Goal: Task Accomplishment & Management: Use online tool/utility

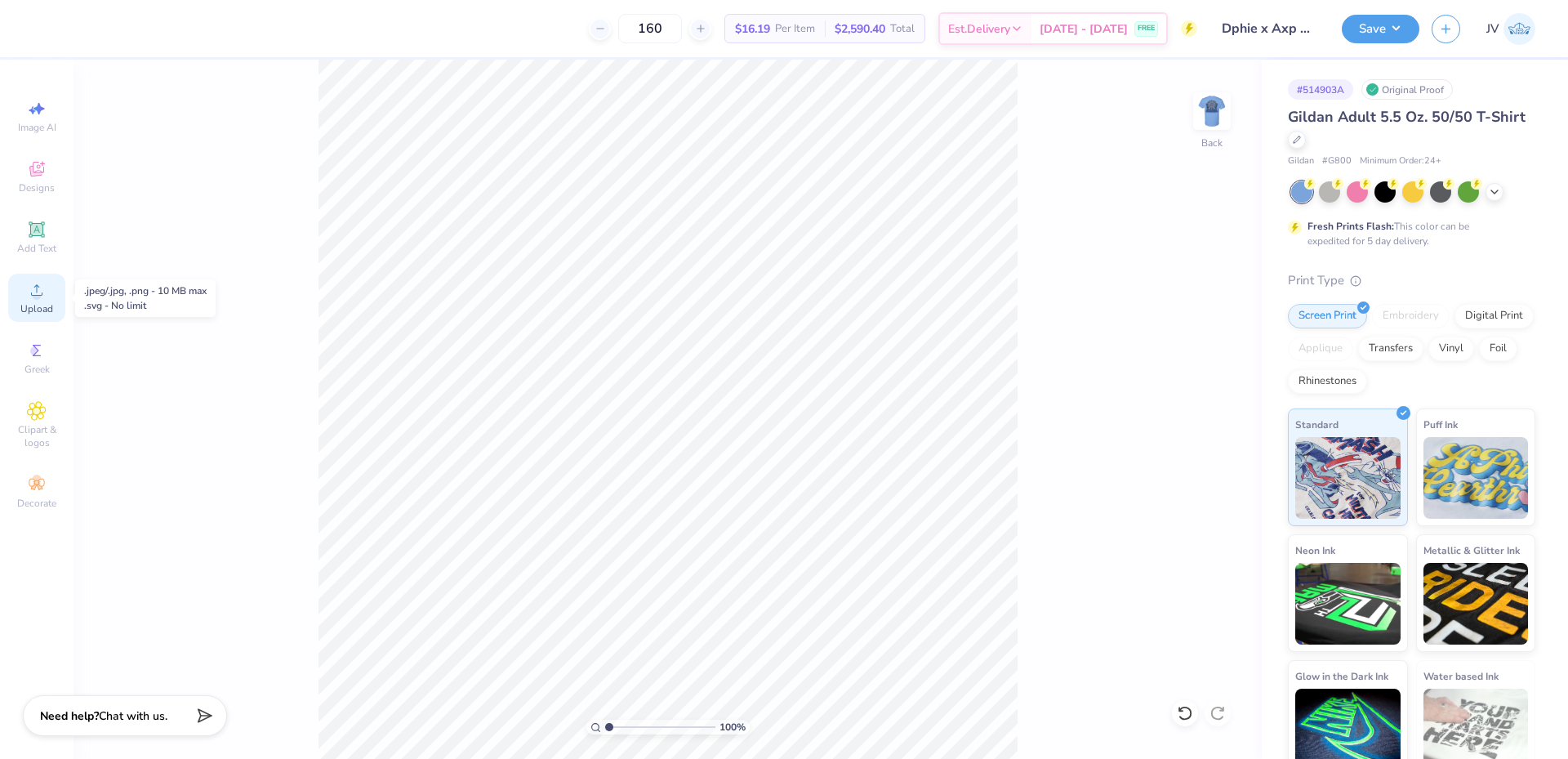
click at [28, 310] on span "Upload" at bounding box center [37, 308] width 33 height 13
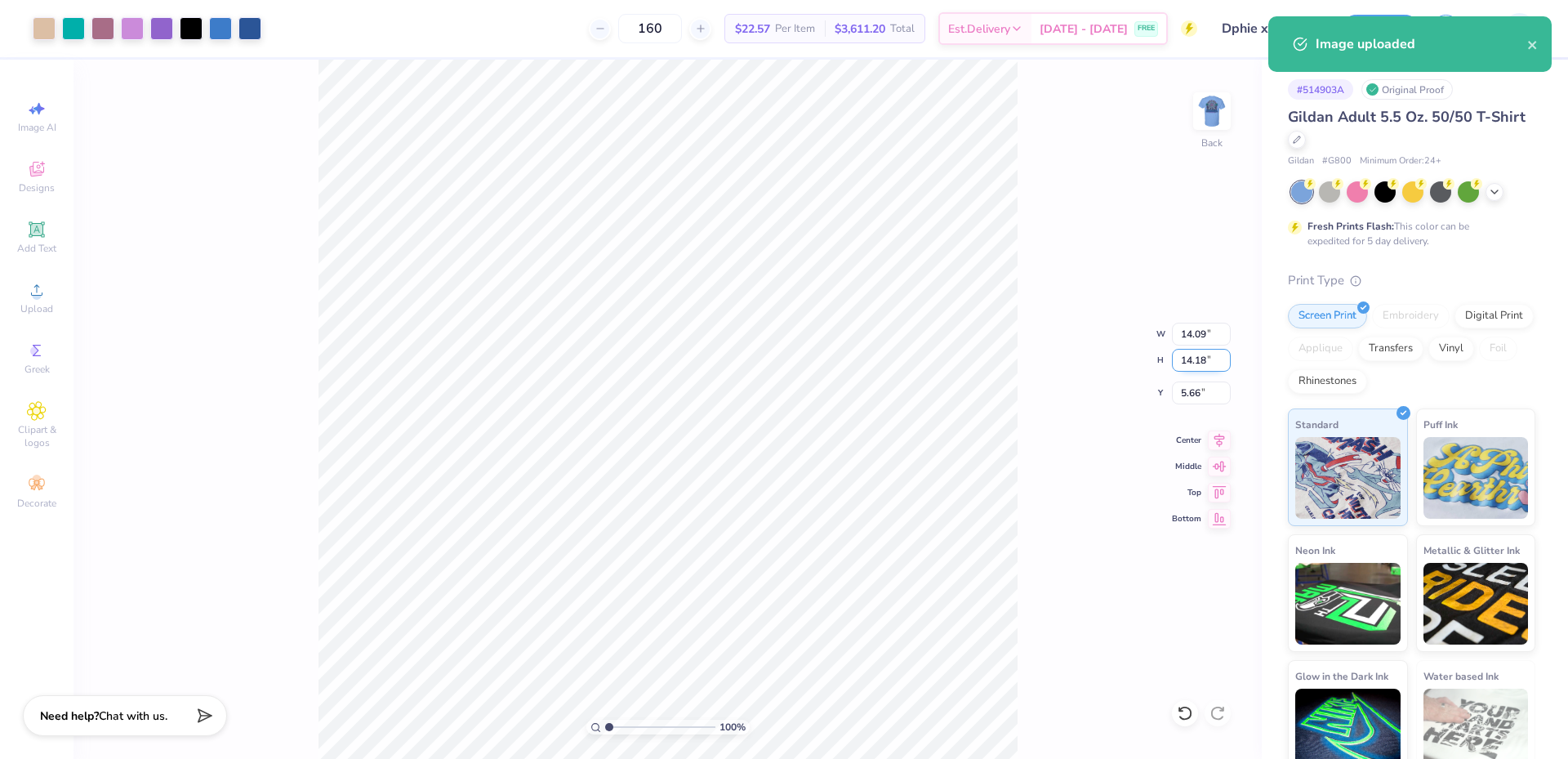
click at [1197, 352] on input "14.18" at bounding box center [1201, 360] width 58 height 22
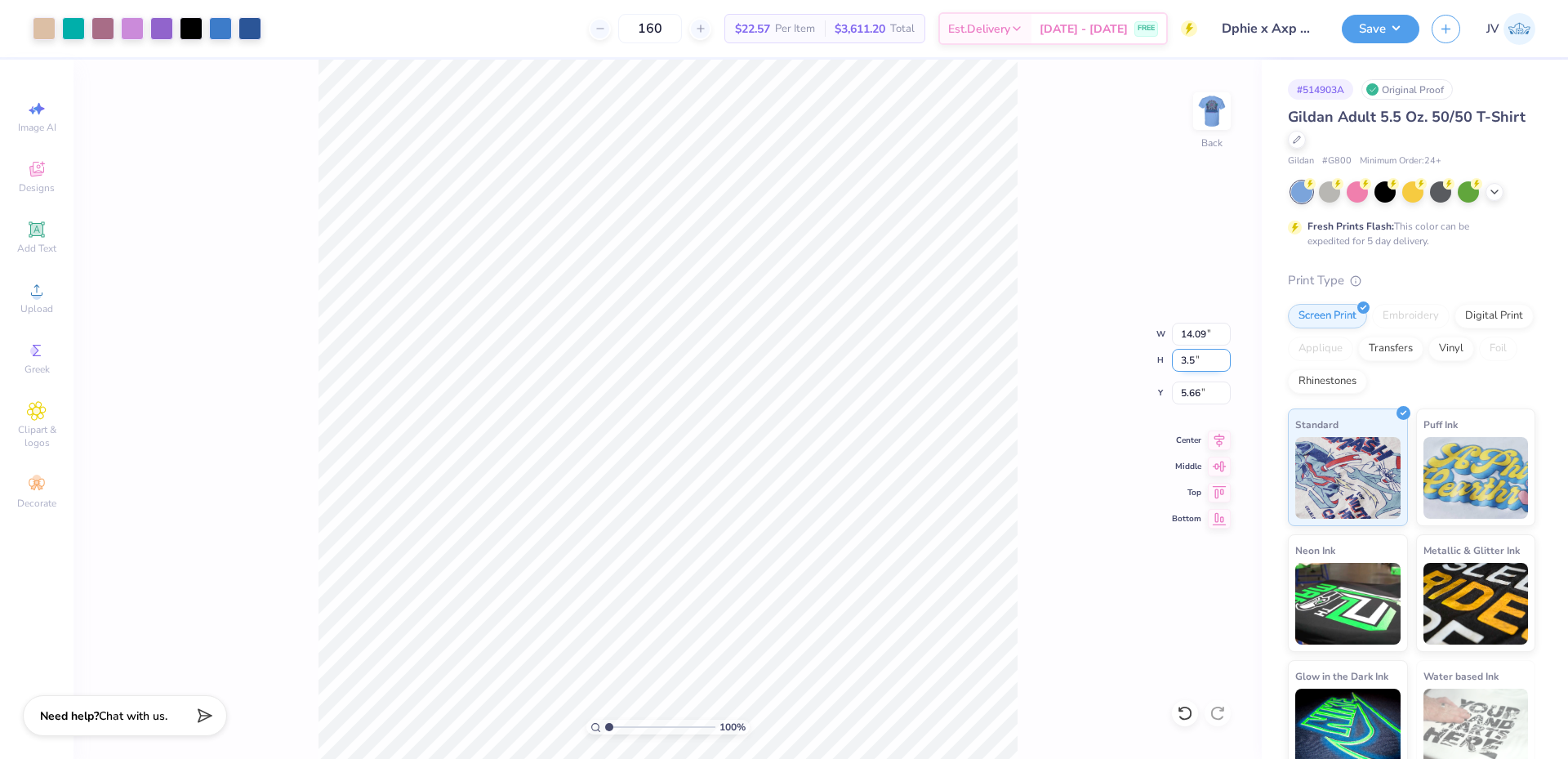
type input "3.5"
type input "3.48"
type input "3.50"
click at [1187, 402] on input "11.00" at bounding box center [1201, 393] width 58 height 22
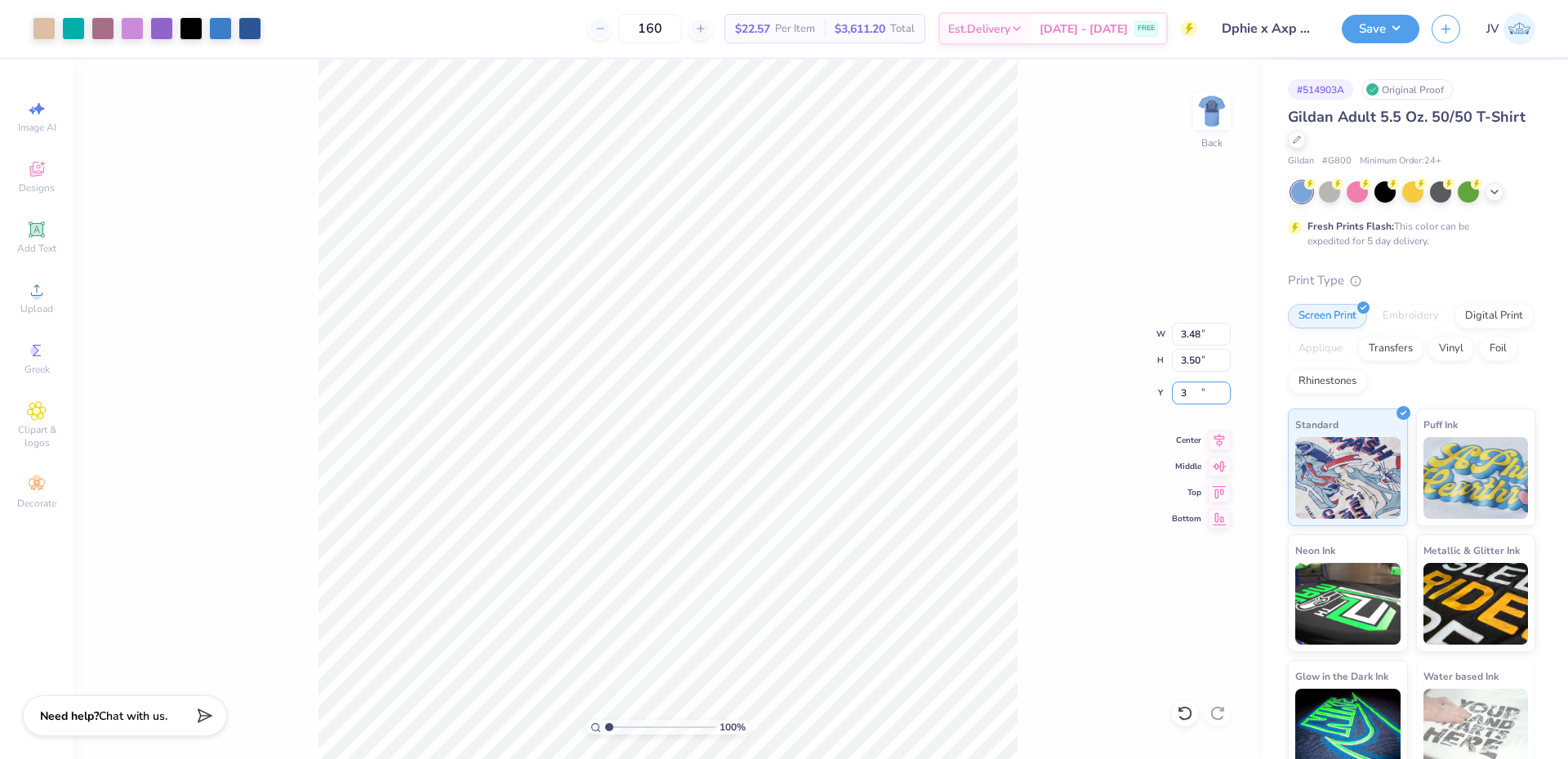
type input "3.00"
drag, startPoint x: 607, startPoint y: 728, endPoint x: 618, endPoint y: 721, distance: 13.0
type input "1.19"
click at [611, 727] on input "range" at bounding box center [659, 727] width 110 height 15
click at [1211, 114] on img at bounding box center [1212, 111] width 65 height 65
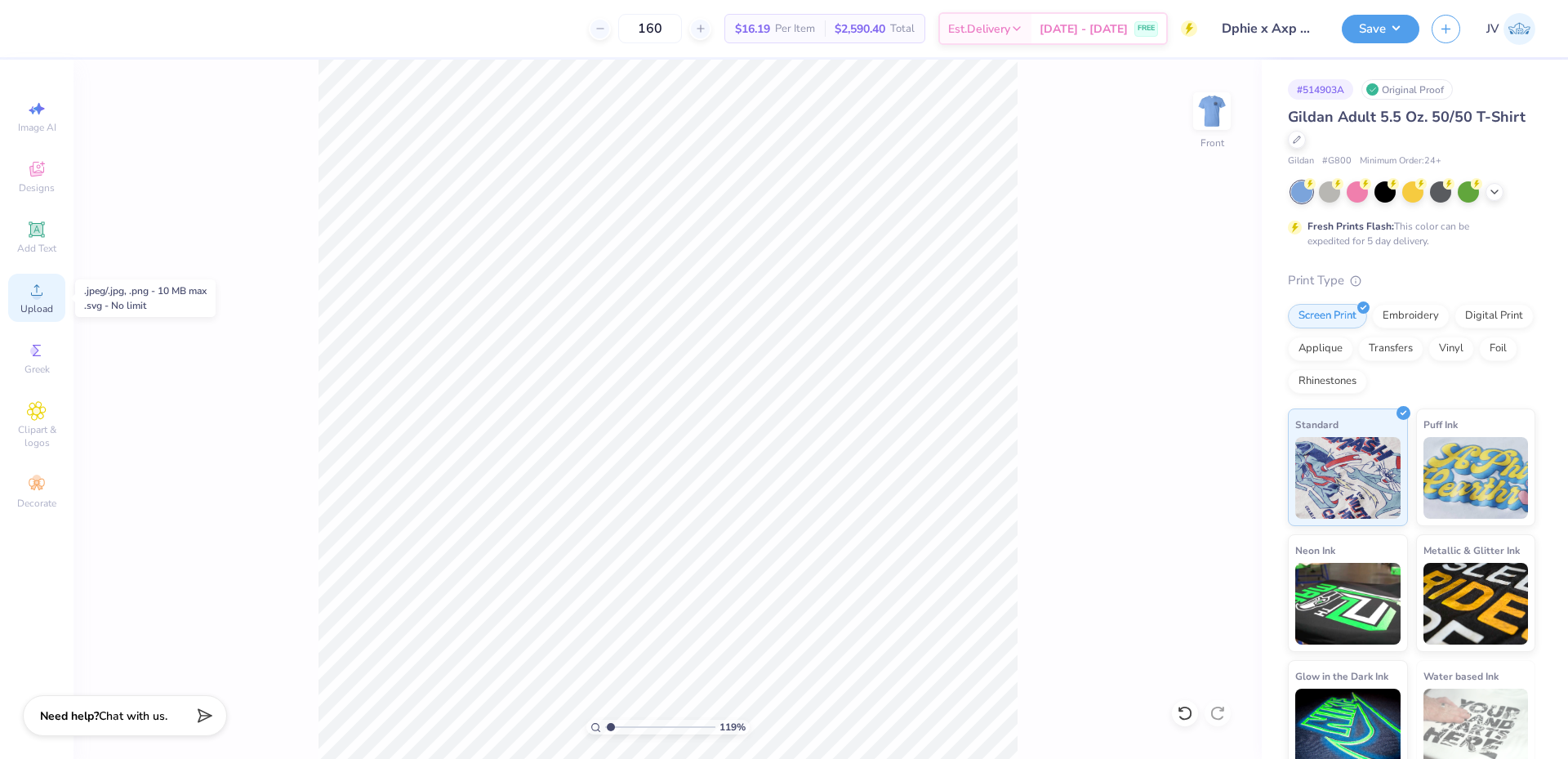
click at [43, 290] on icon at bounding box center [37, 290] width 19 height 19
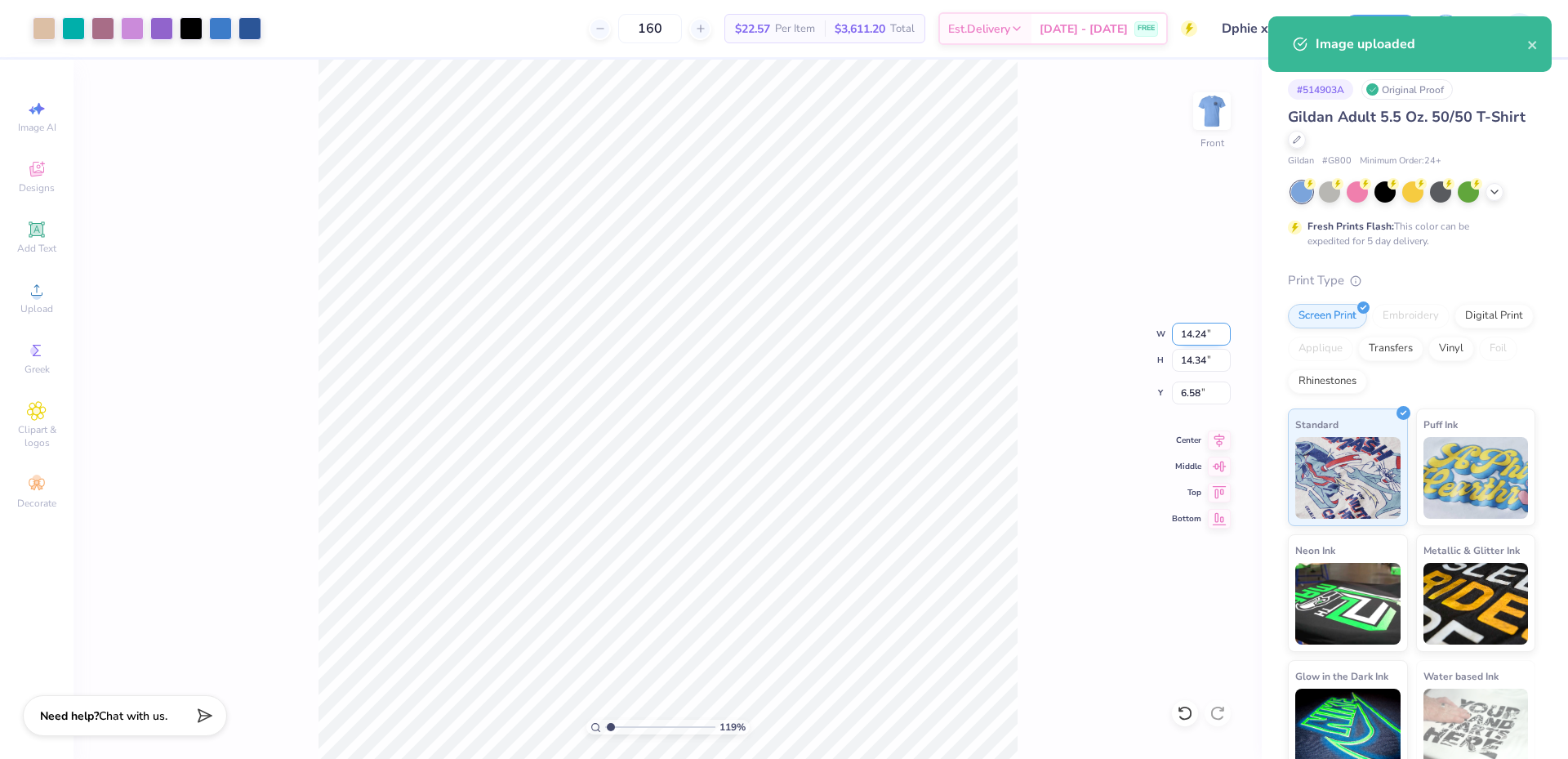
click at [1201, 342] on input "14.24" at bounding box center [1201, 333] width 58 height 22
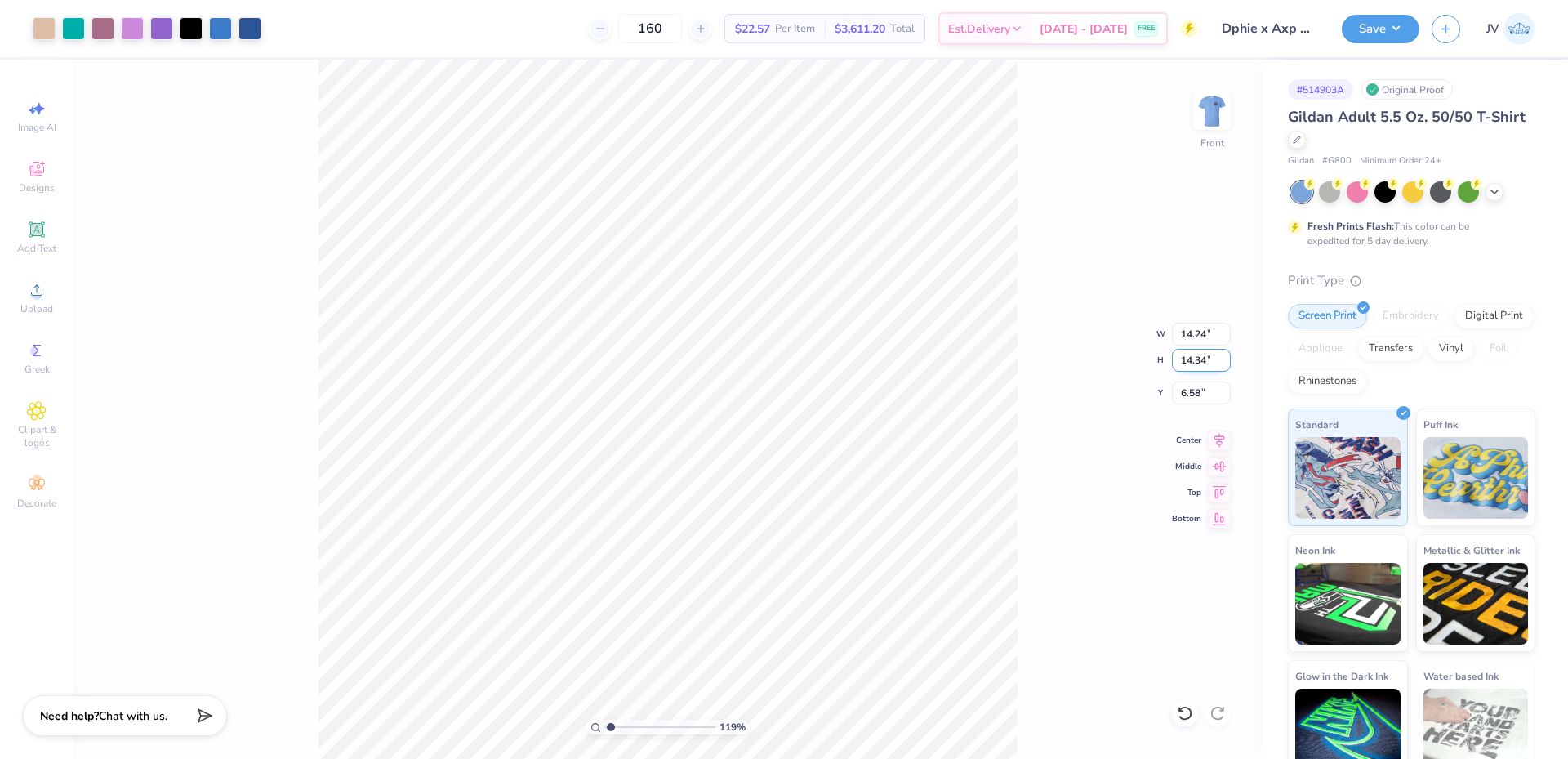
click at [1192, 362] on input "14.34" at bounding box center [1201, 360] width 58 height 22
type input "3.5"
type input "3.48"
type input "3.50"
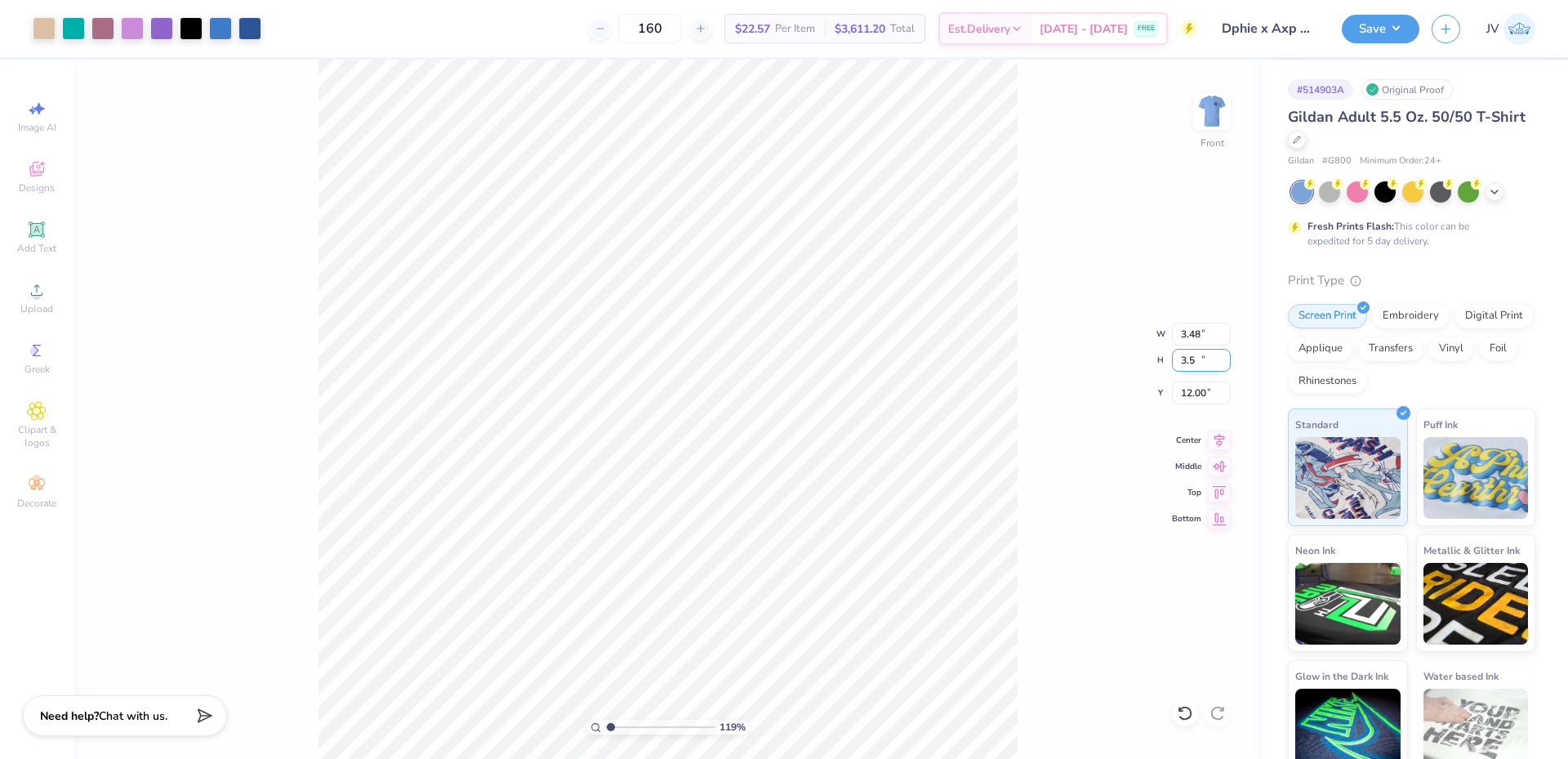
type input "12.00"
click at [1191, 341] on input "3.48" at bounding box center [1201, 333] width 58 height 22
type input "12.00"
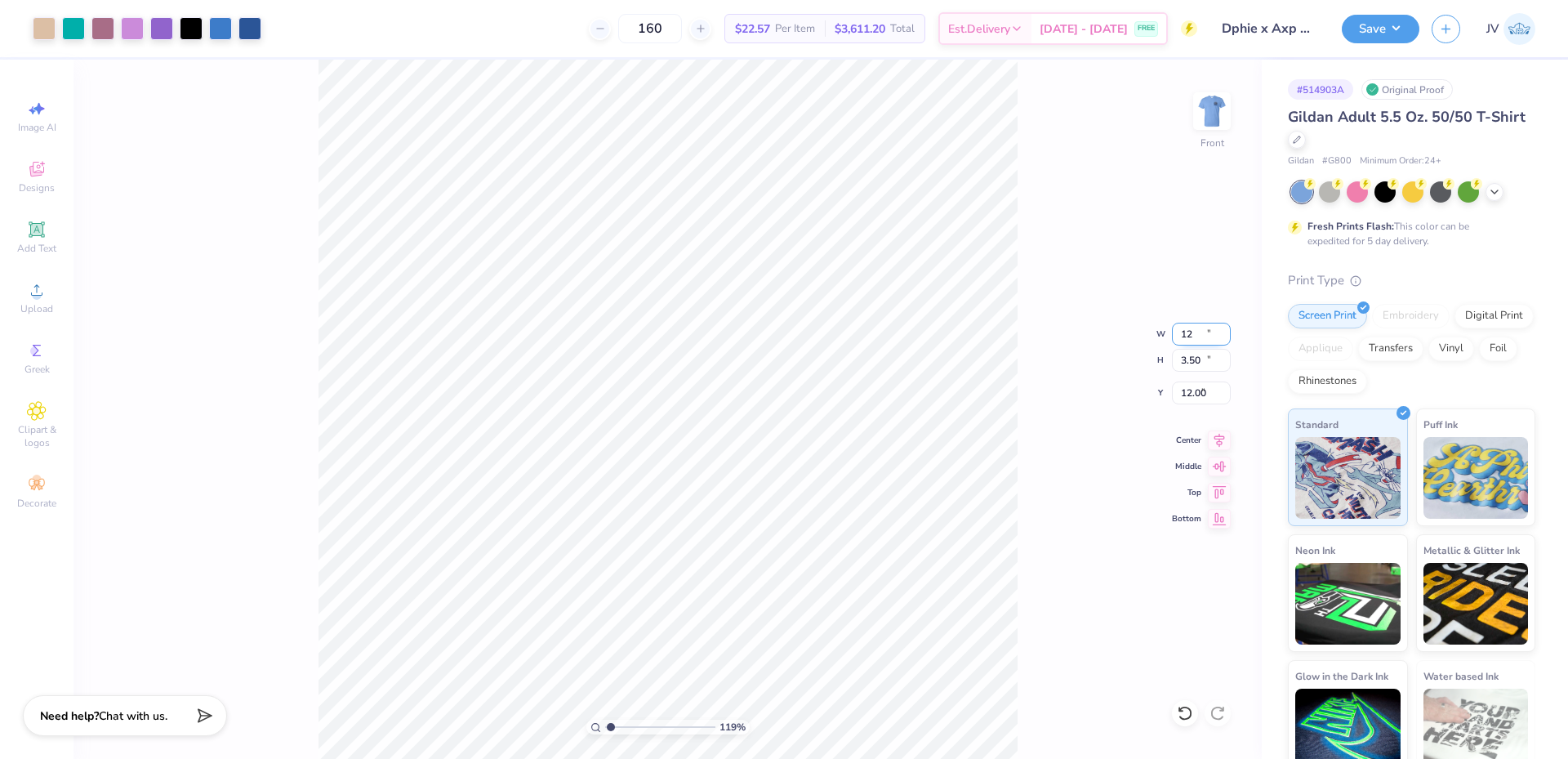
type input "12.08"
click at [1194, 398] on input "7.71" at bounding box center [1201, 393] width 58 height 22
type input "3.00"
click at [1085, 484] on div "119 % Front" at bounding box center [667, 409] width 1188 height 700
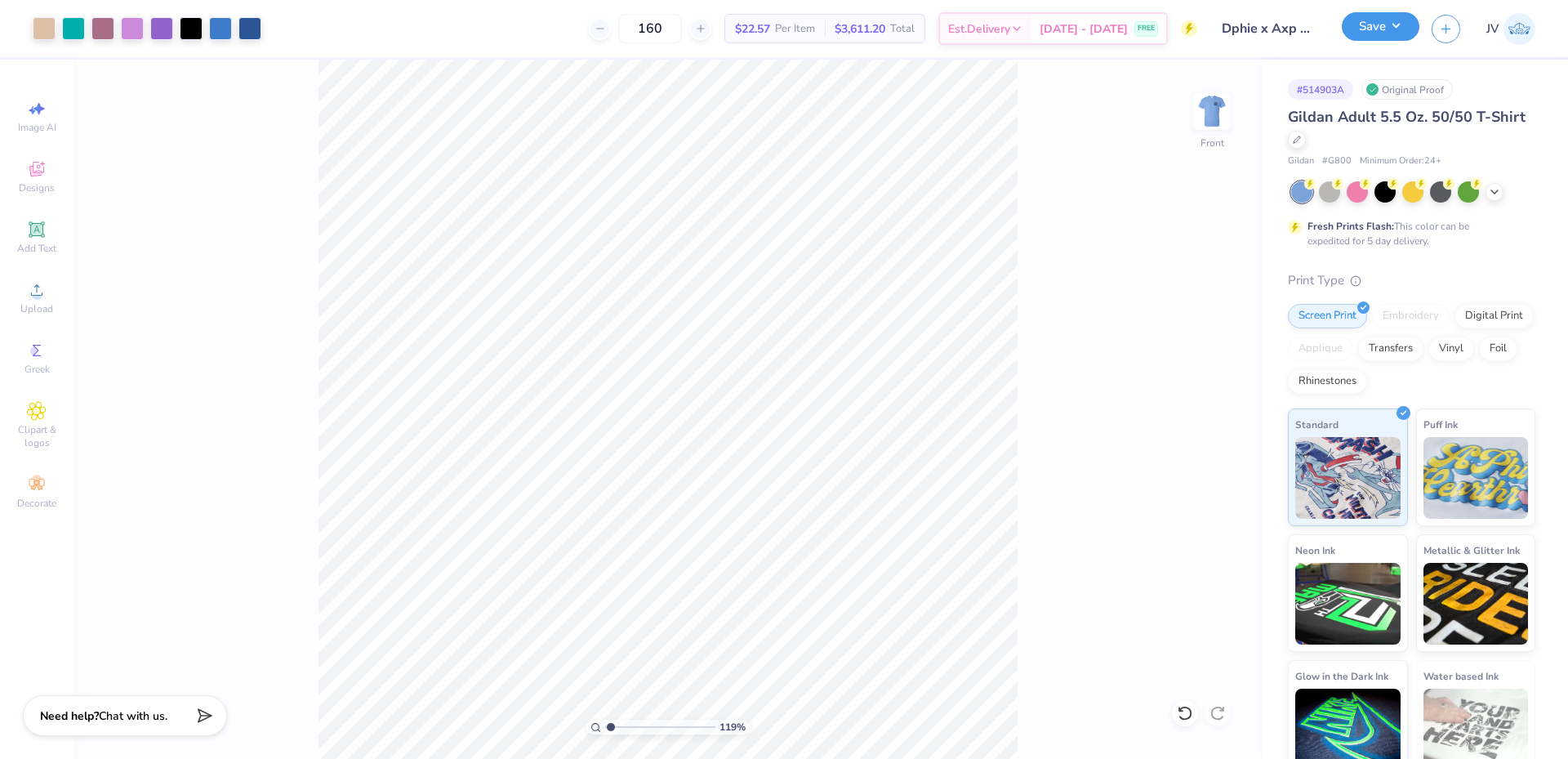
click at [1380, 19] on button "Save" at bounding box center [1381, 26] width 78 height 28
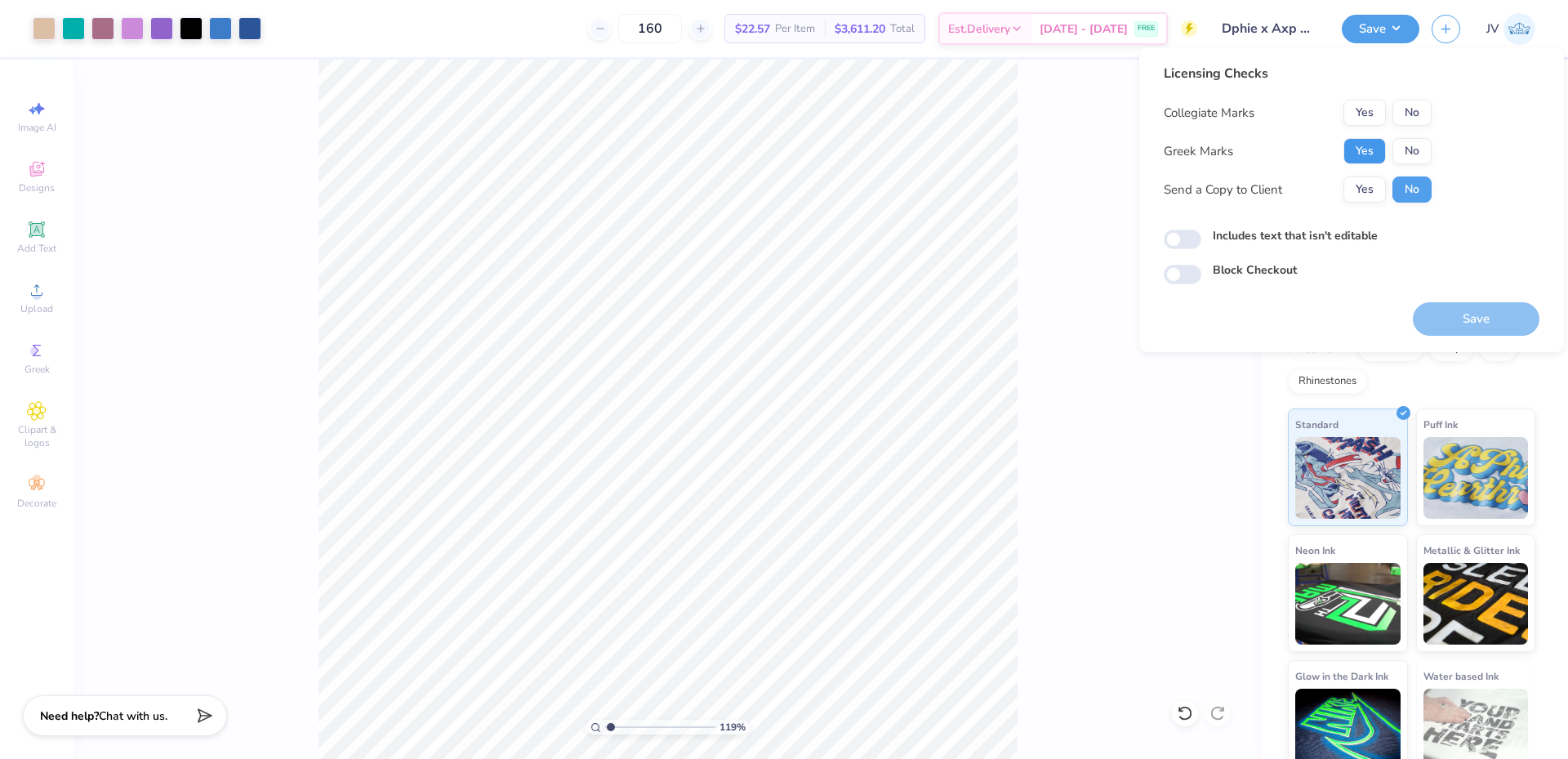
click at [1363, 156] on button "Yes" at bounding box center [1365, 151] width 43 height 26
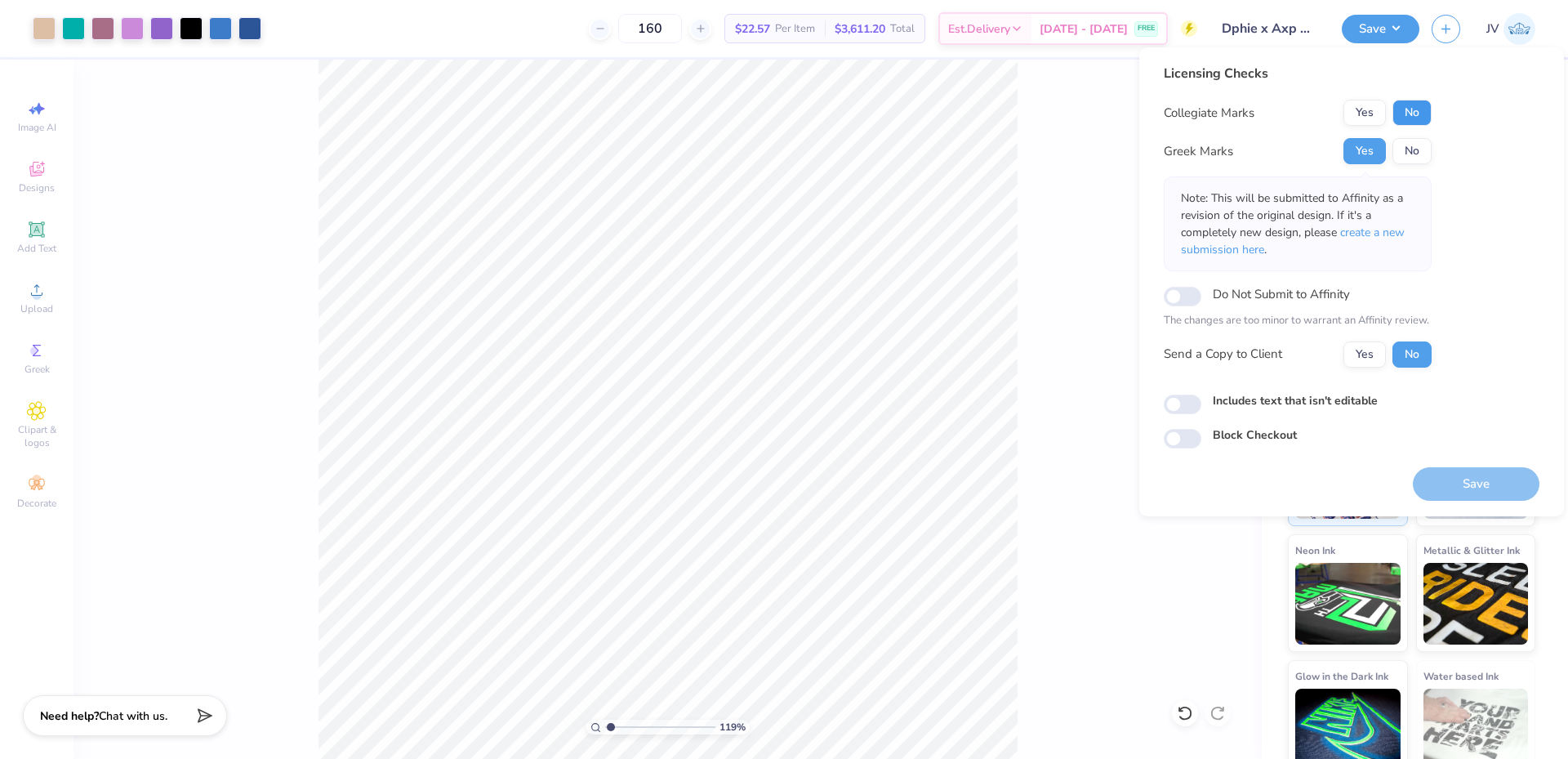
click at [1412, 110] on button "No" at bounding box center [1412, 112] width 39 height 26
click at [1361, 238] on span "create a new submission here" at bounding box center [1293, 242] width 224 height 33
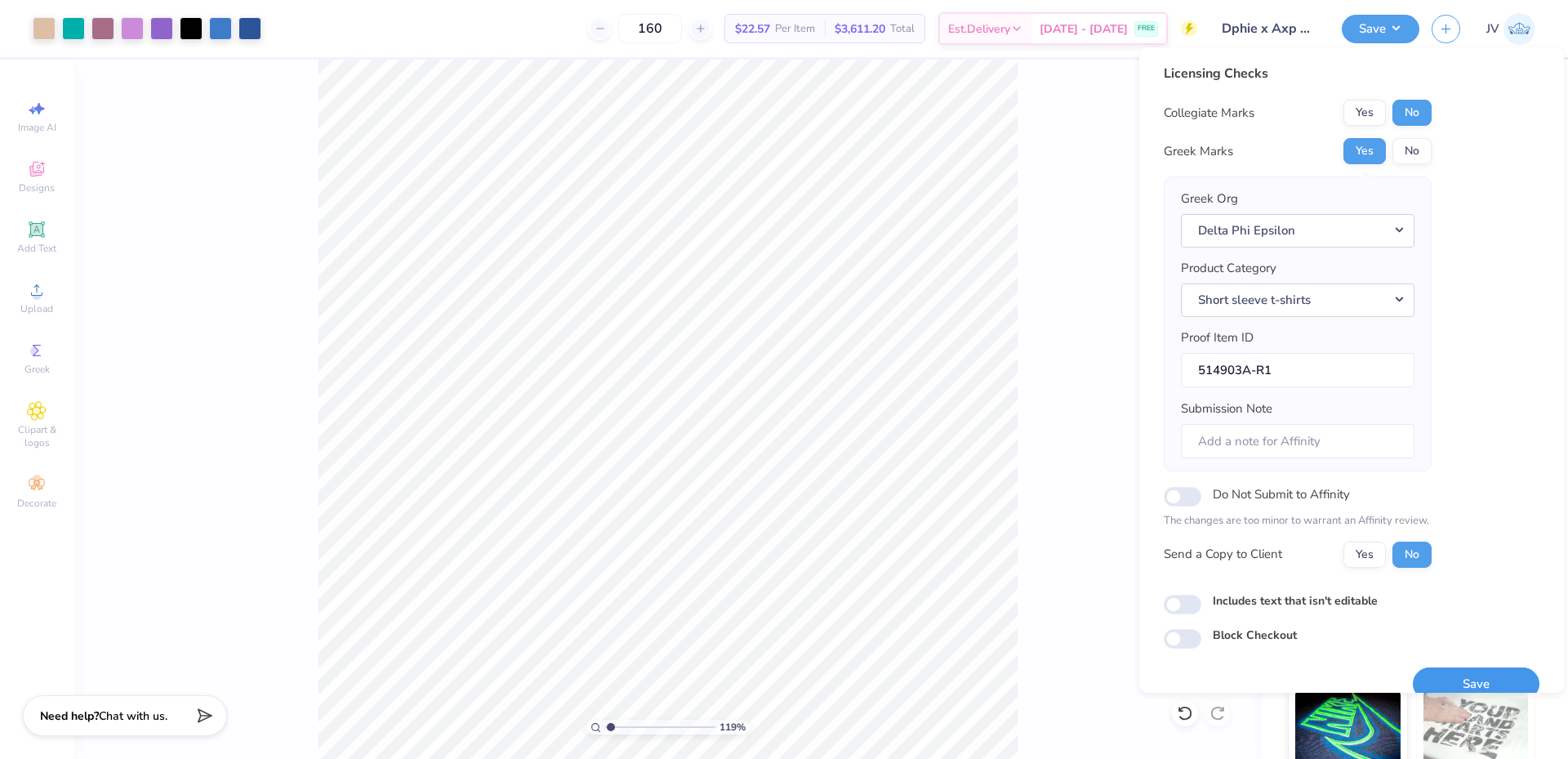
click at [1463, 684] on button "Save" at bounding box center [1476, 684] width 127 height 33
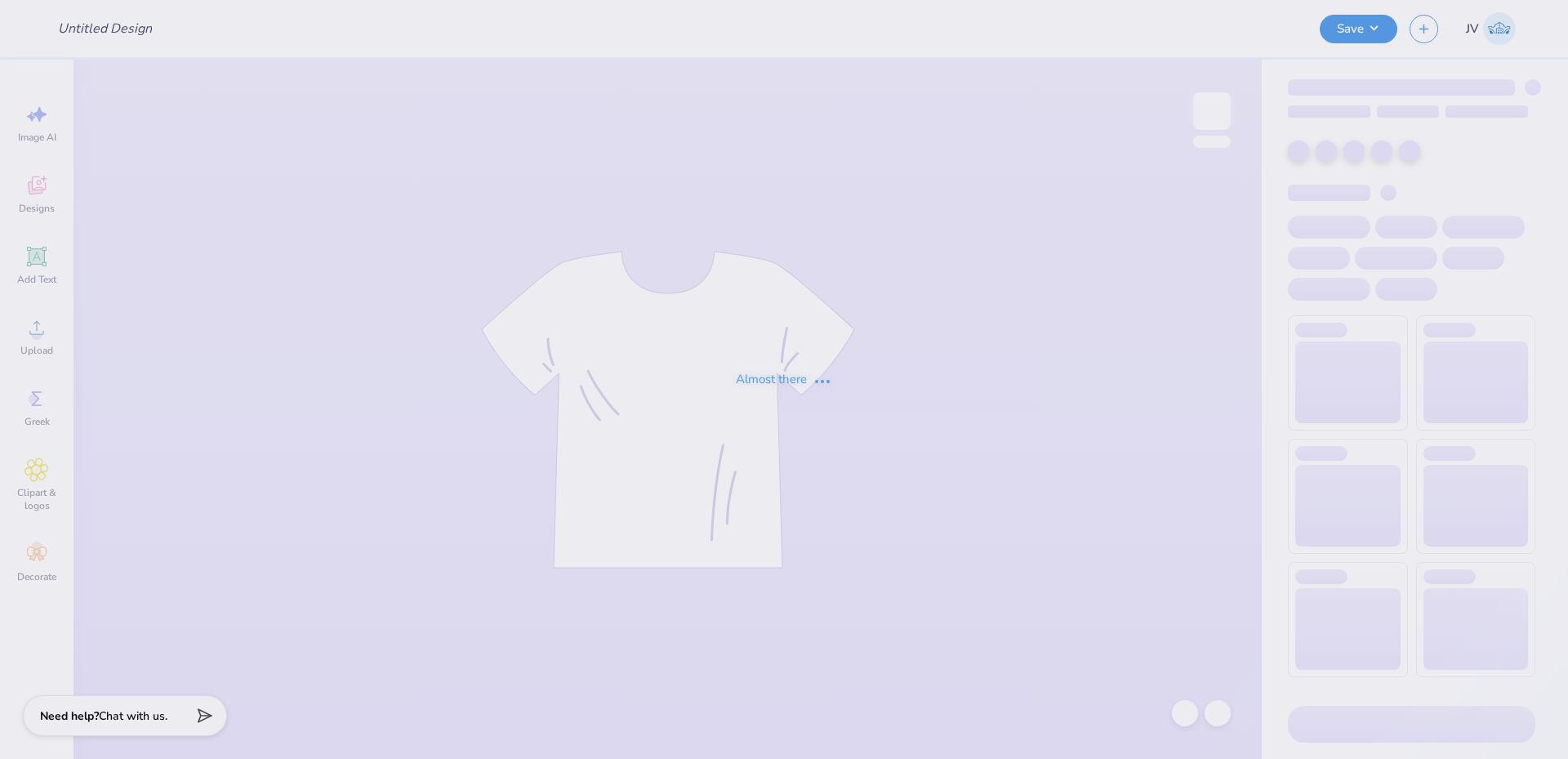
type input "UNL Delta Upsilon Parents Weekend Shirts 2025"
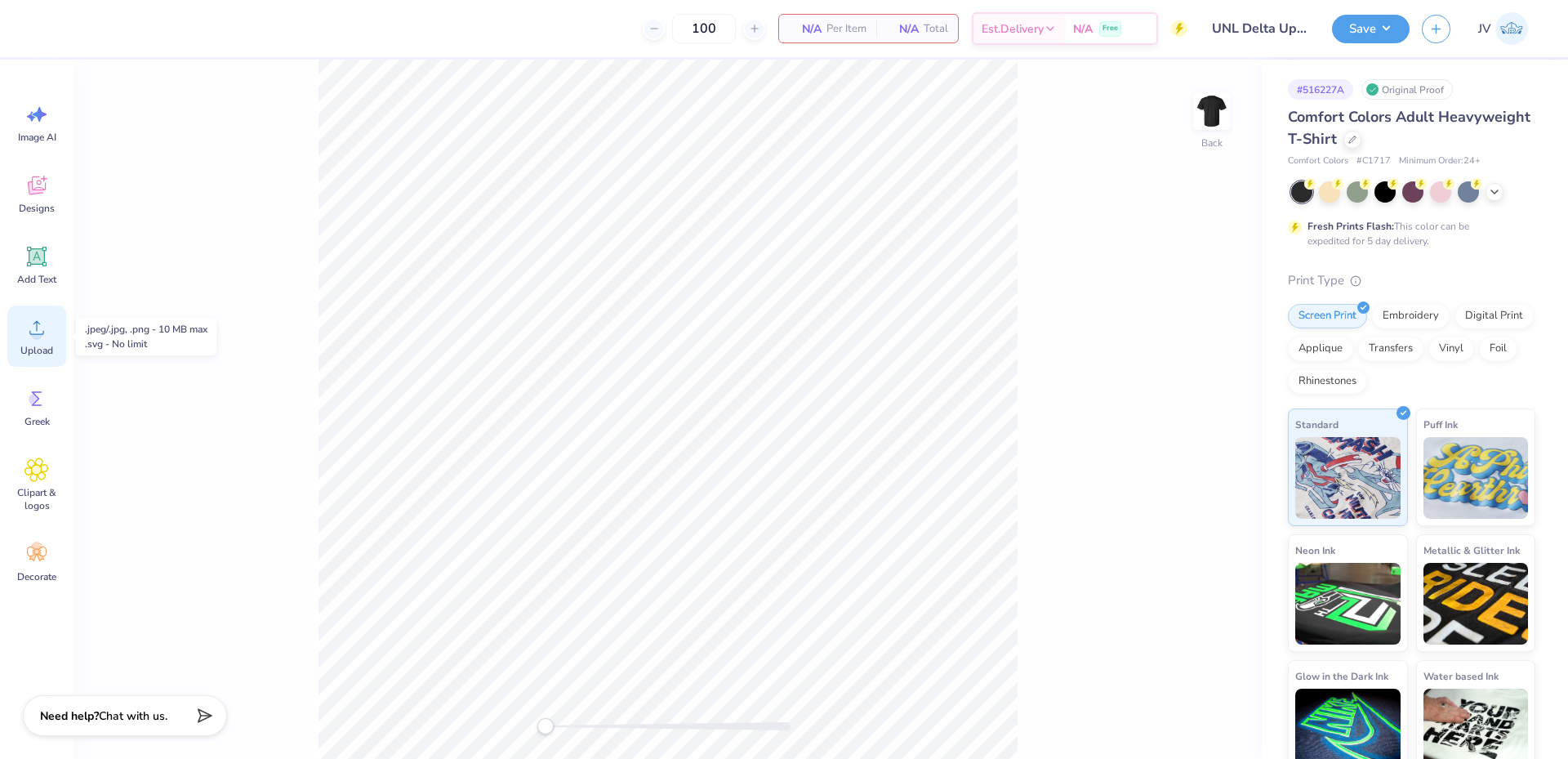
click at [40, 326] on icon at bounding box center [36, 327] width 24 height 24
click at [38, 346] on span "Upload" at bounding box center [37, 350] width 33 height 13
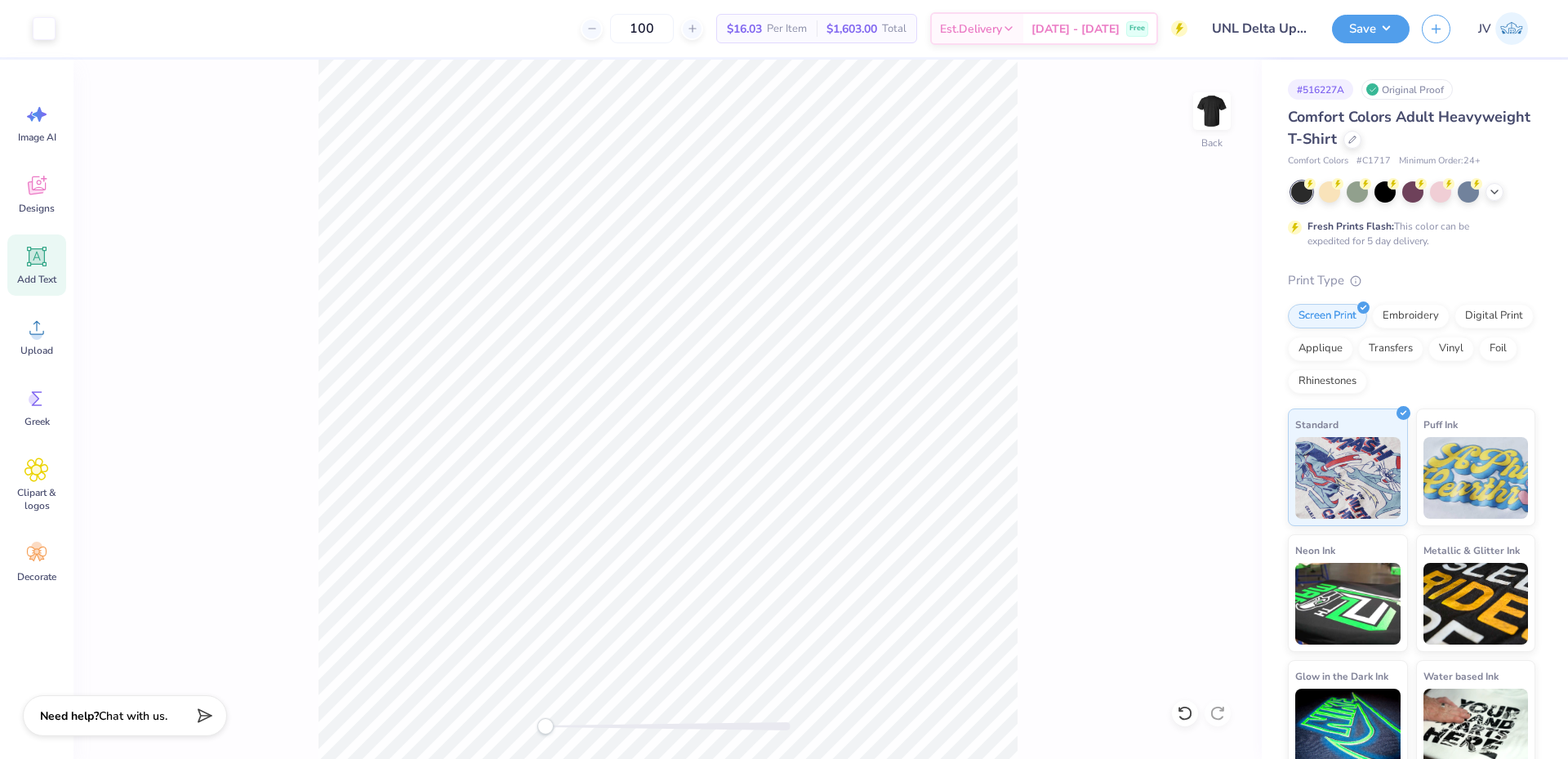
click at [38, 272] on div "Add Text" at bounding box center [37, 265] width 58 height 61
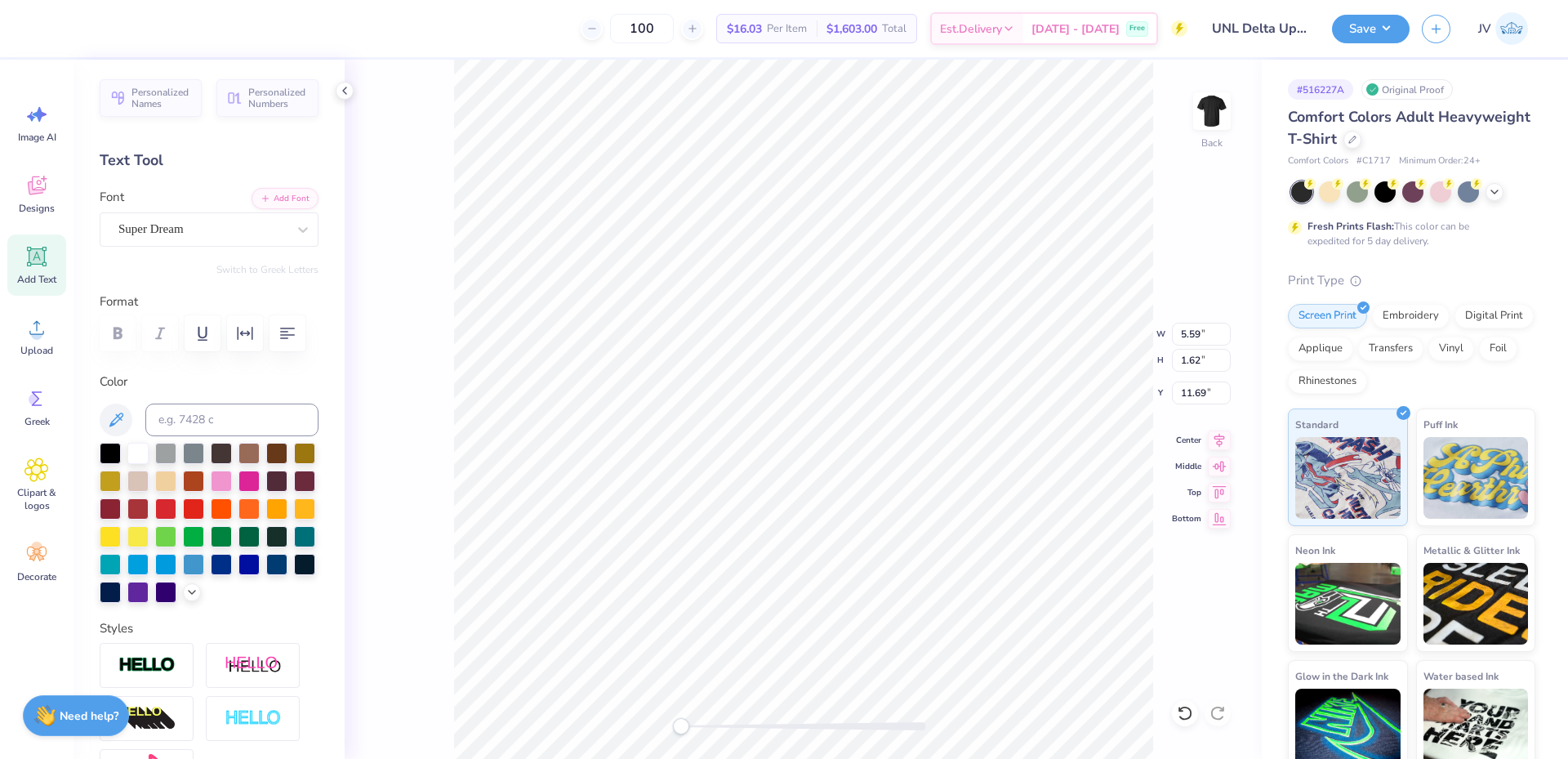
scroll to position [14, 7]
type textarea "Parents Weekend"
click at [1193, 338] on input "9.87" at bounding box center [1201, 333] width 58 height 22
type input "14.17"
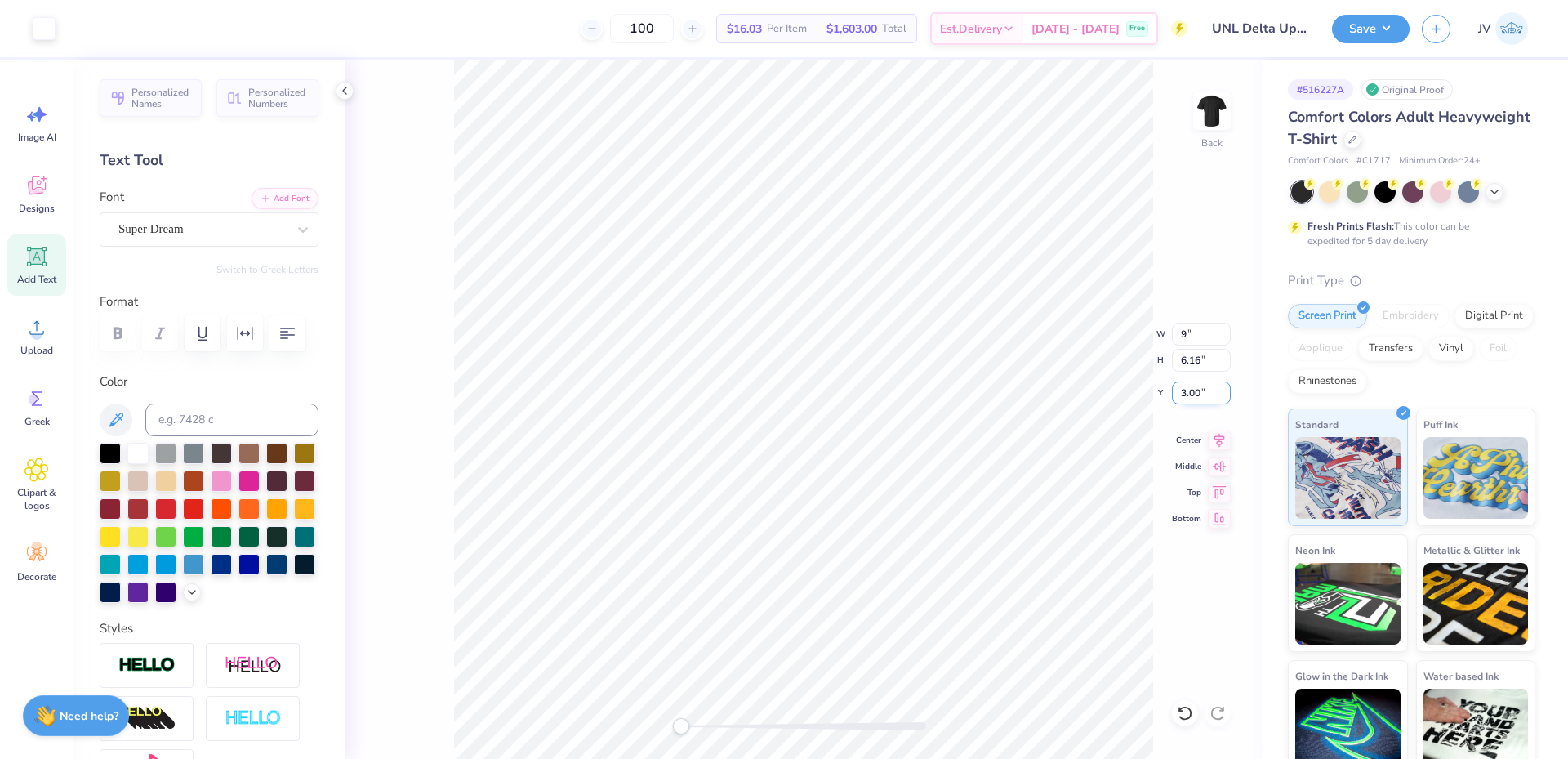
type input "1.25"
type input "11.88"
click at [272, 200] on button "Add Font" at bounding box center [284, 197] width 67 height 21
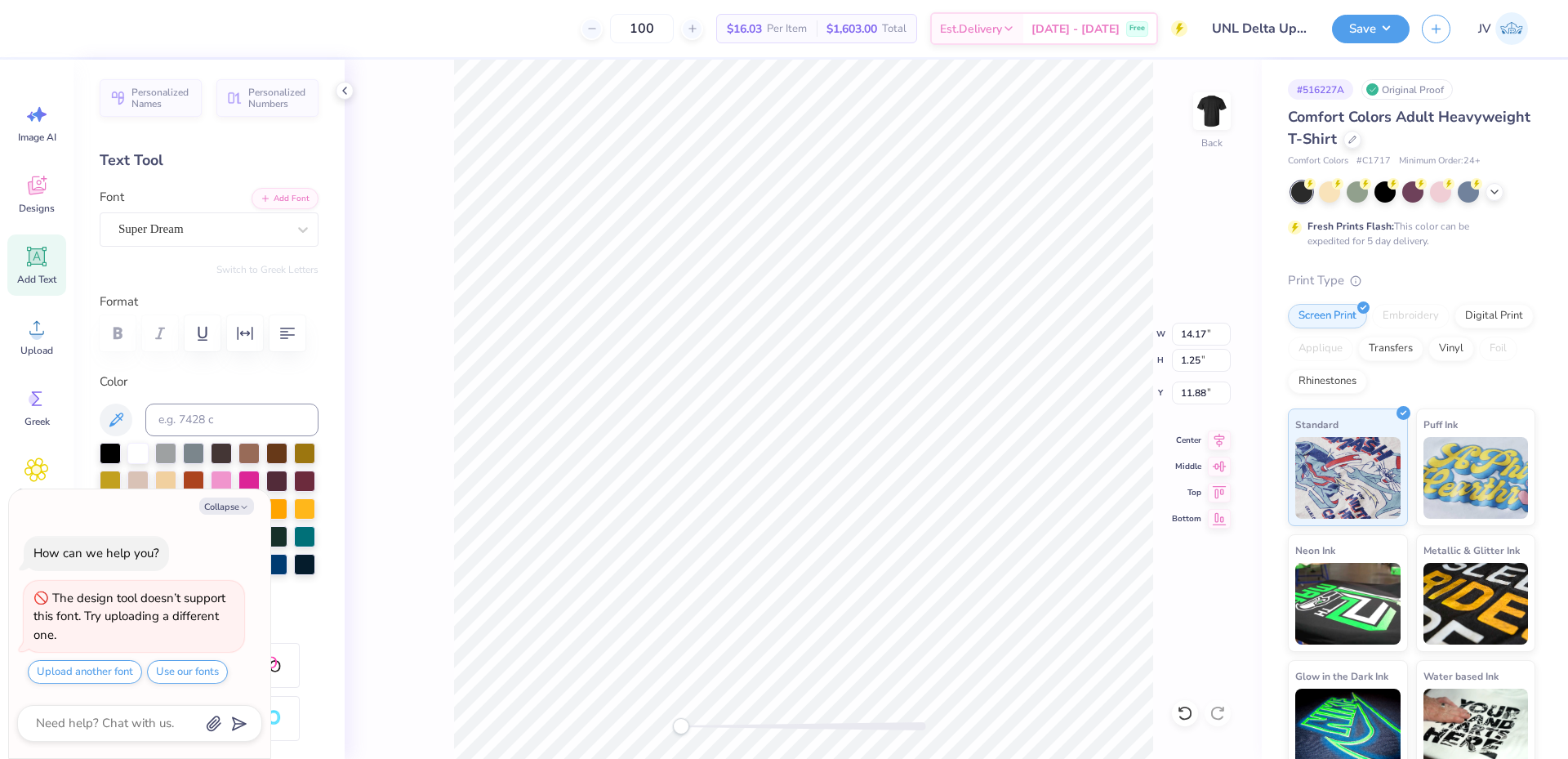
scroll to position [14, 3]
type textarea "x"
type textarea "2"
type textarea "x"
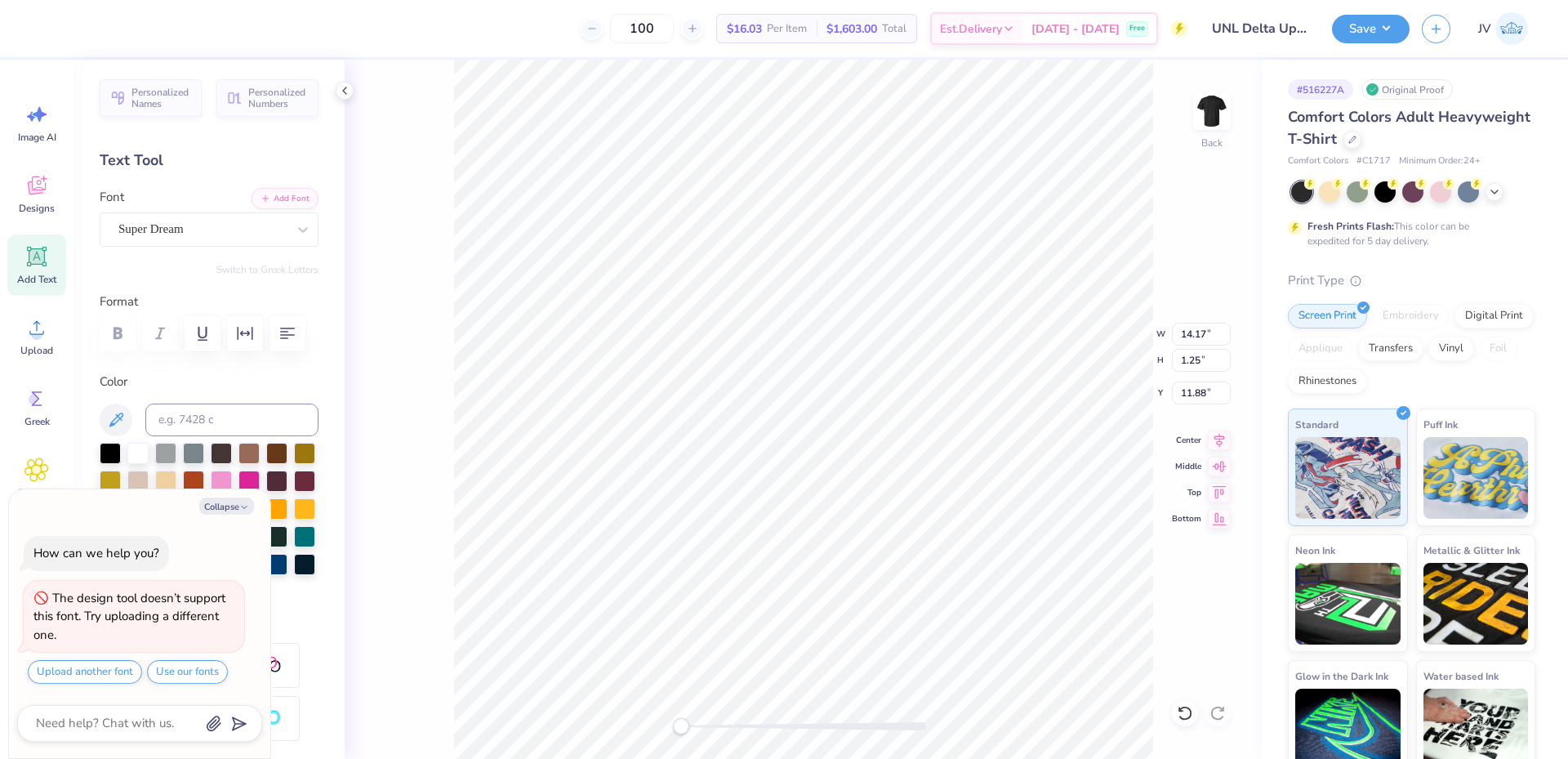
type textarea "20"
type textarea "x"
type textarea "202"
type textarea "x"
type textarea "2025"
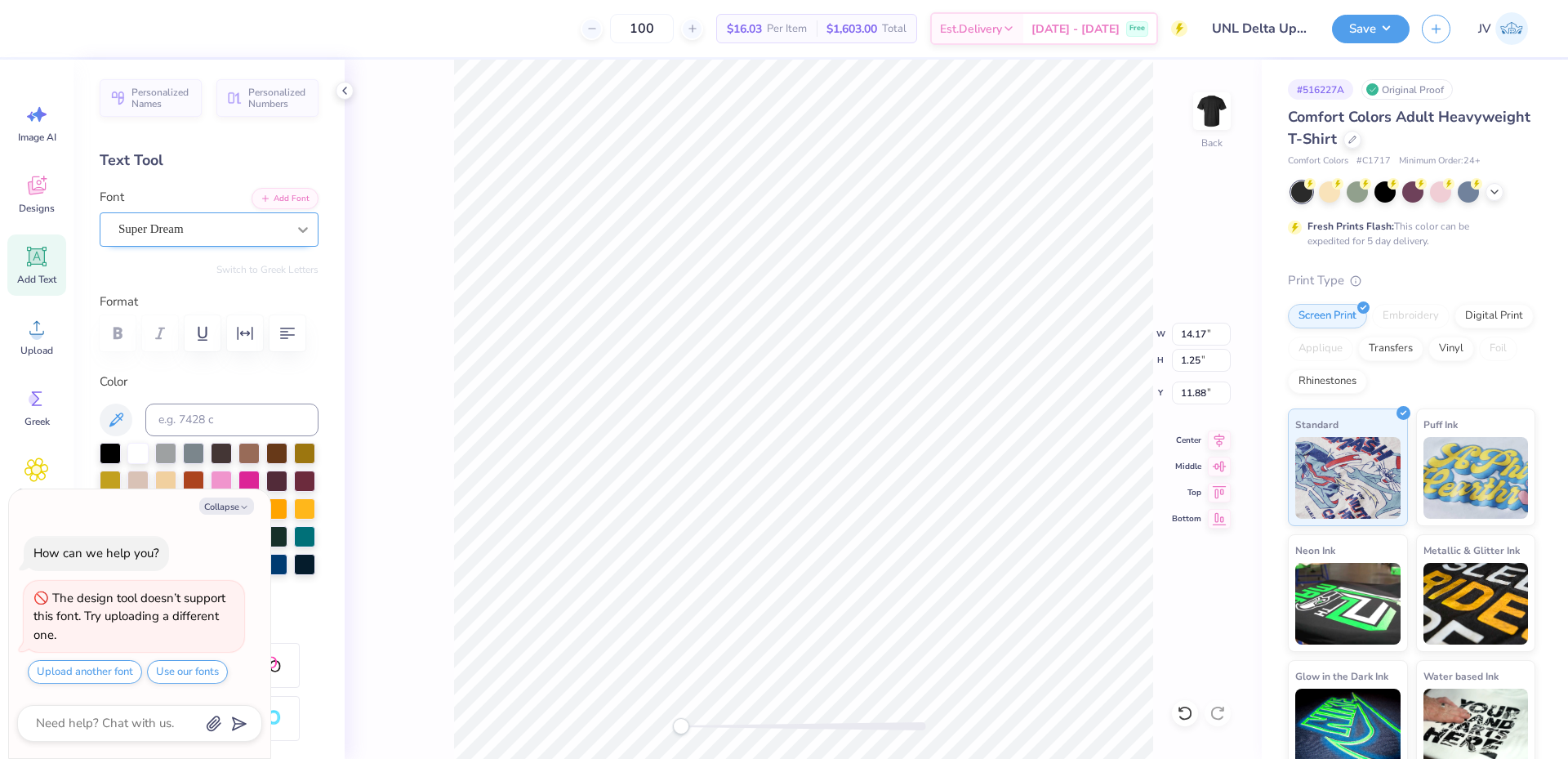
click at [298, 228] on icon at bounding box center [303, 230] width 10 height 6
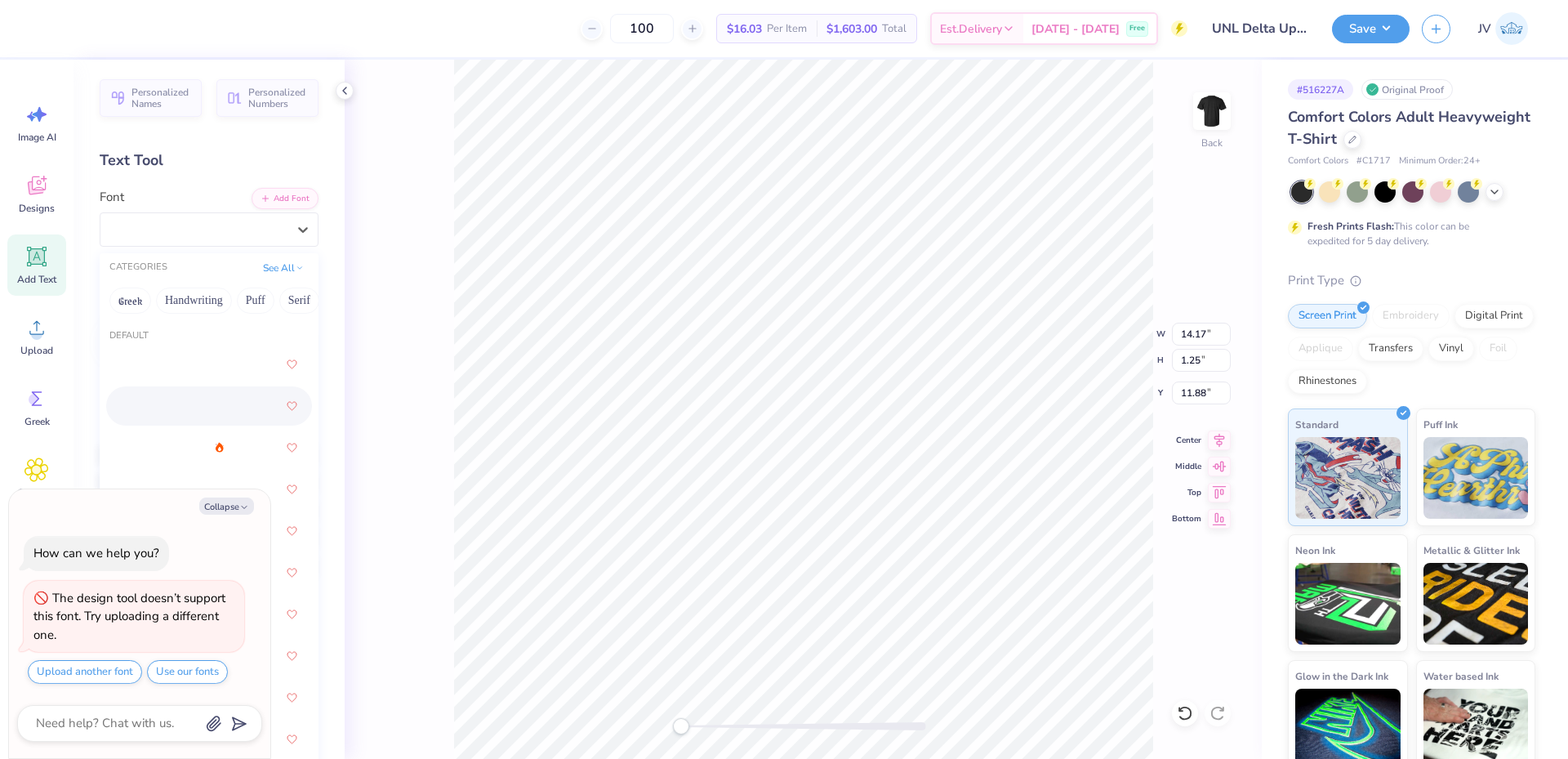
scroll to position [545, 0]
click at [221, 509] on button "Collapse" at bounding box center [227, 507] width 55 height 18
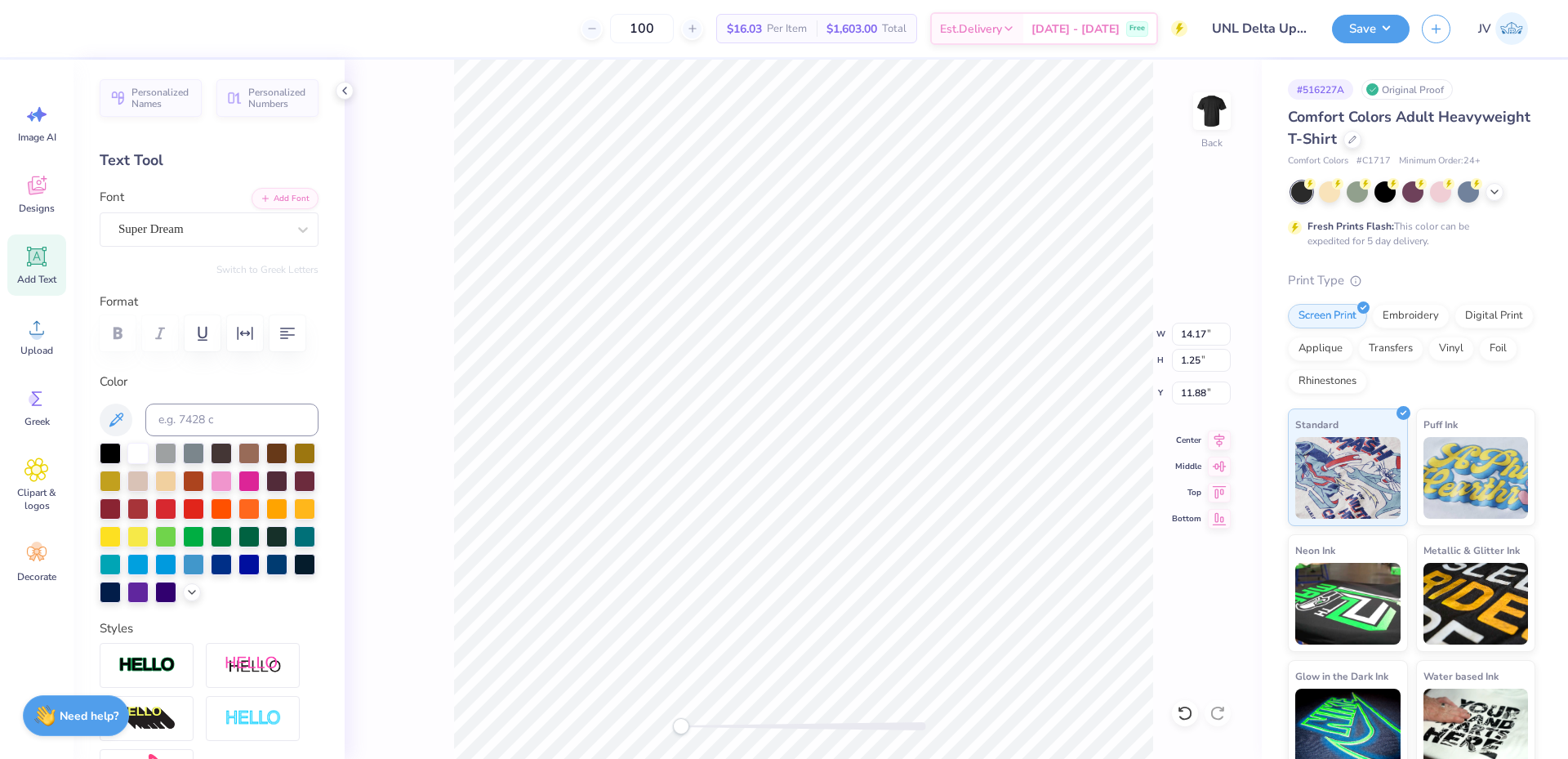
type textarea "x"
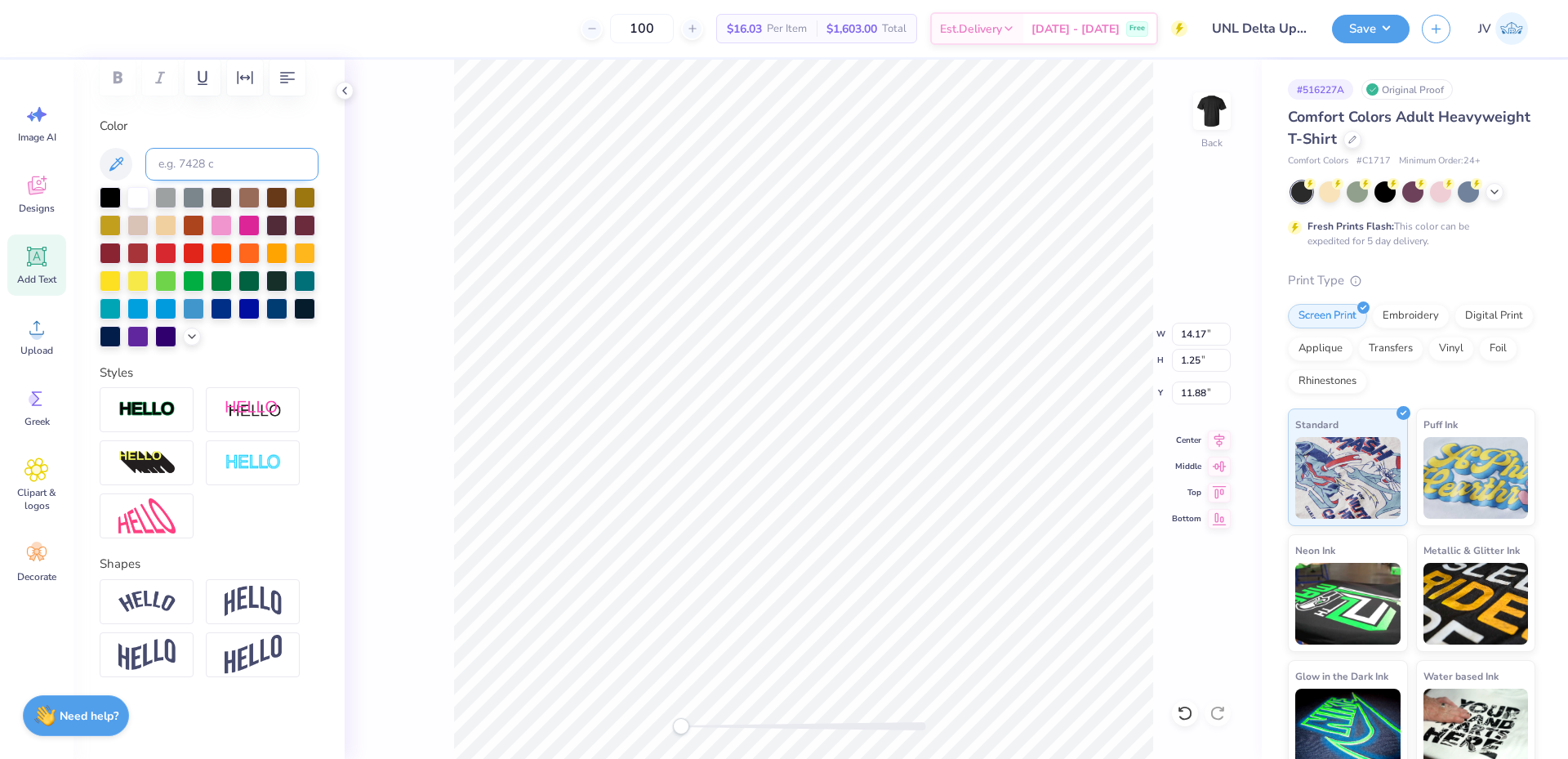
scroll to position [0, 0]
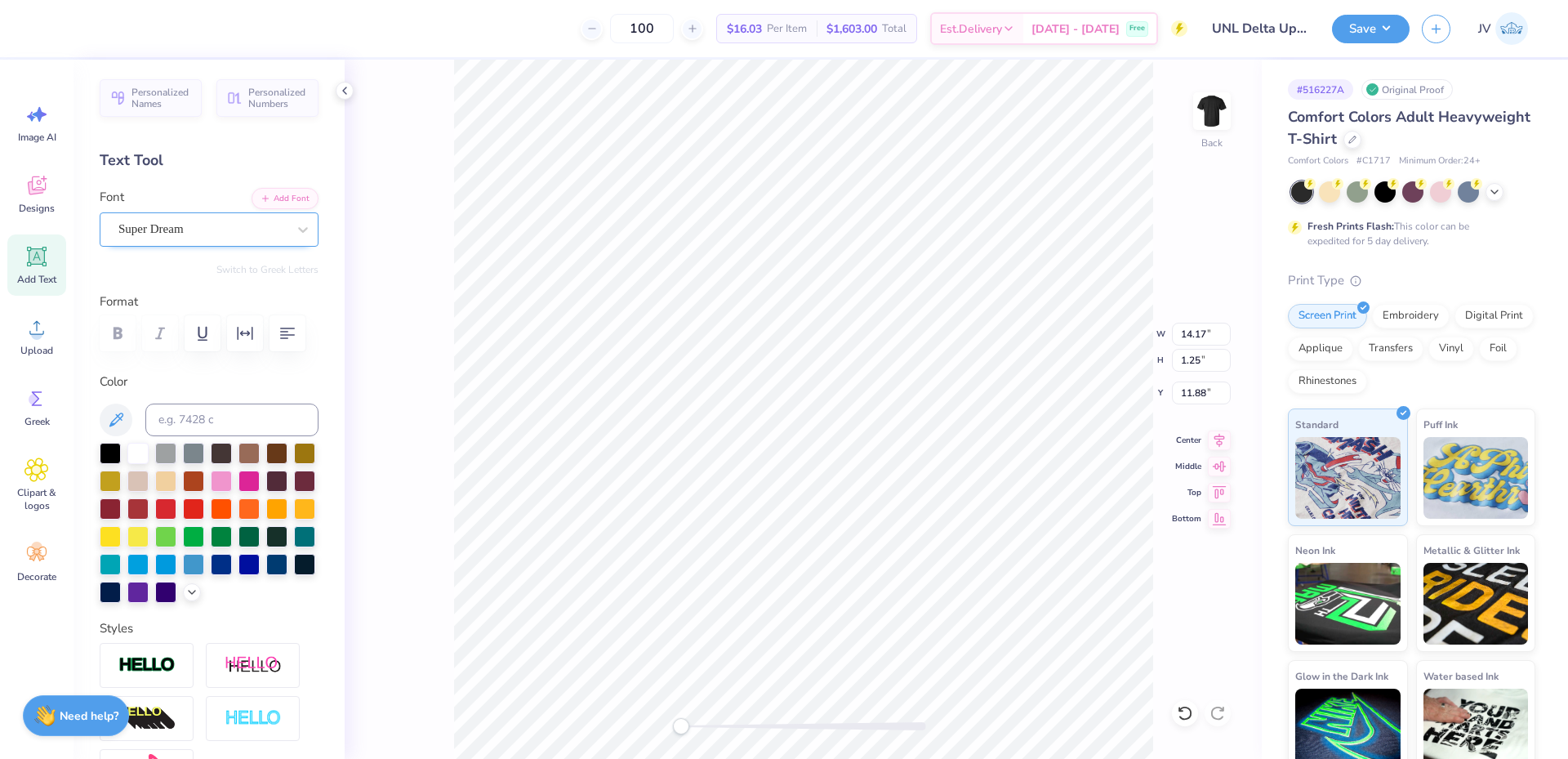
click at [269, 231] on div "Super Dream" at bounding box center [203, 229] width 171 height 25
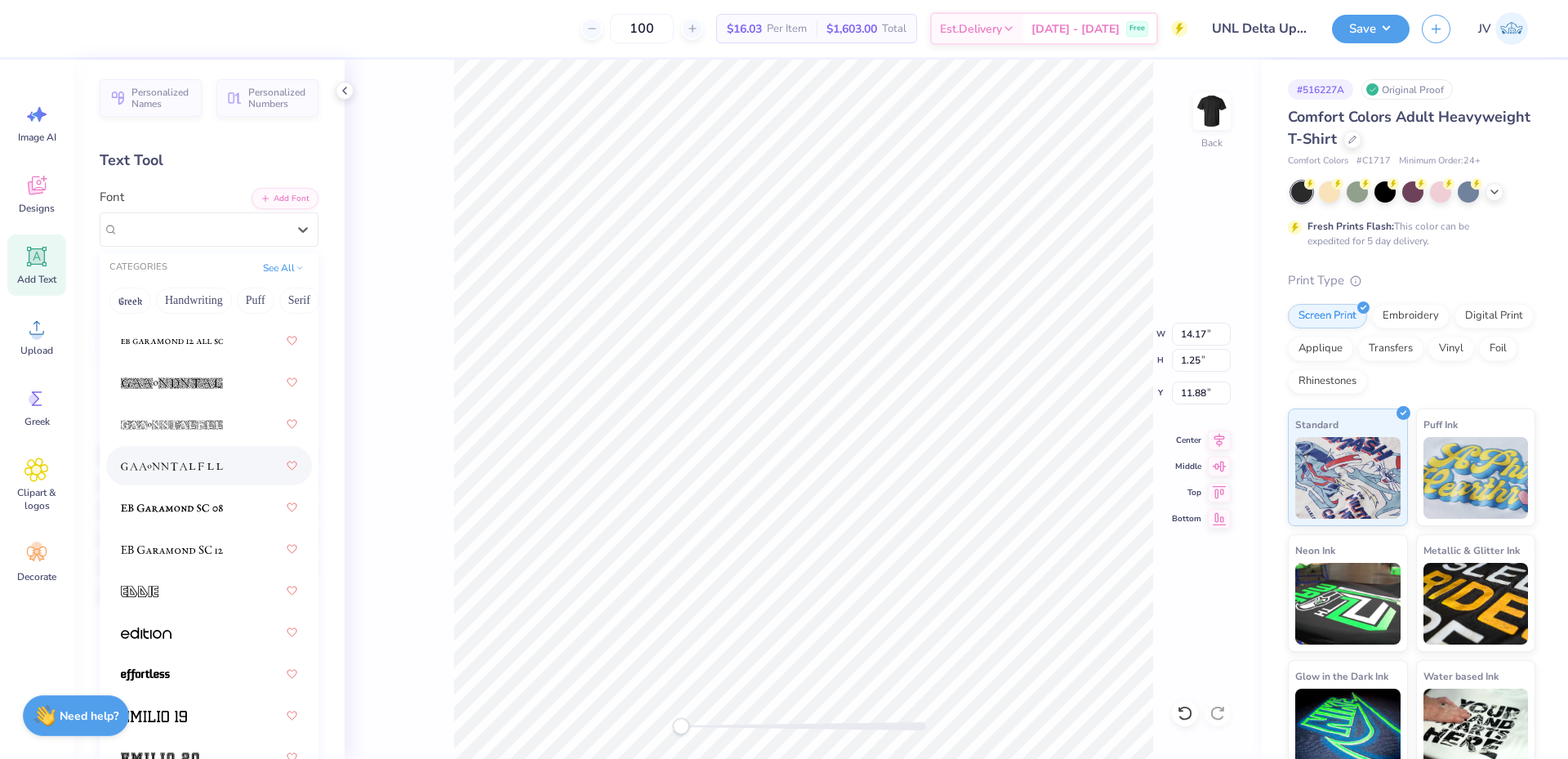
scroll to position [4903, 0]
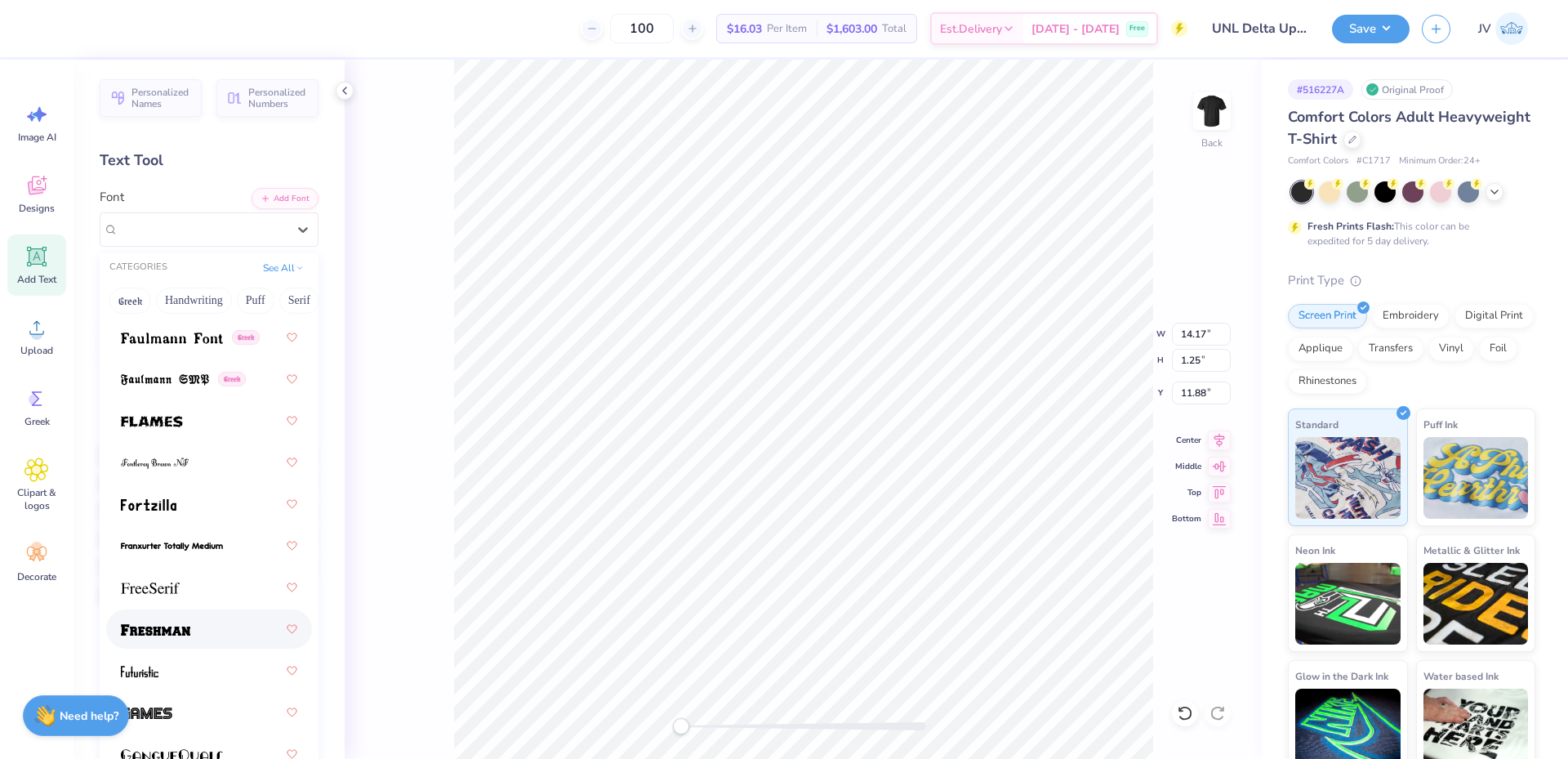
click at [162, 625] on span at bounding box center [155, 629] width 69 height 18
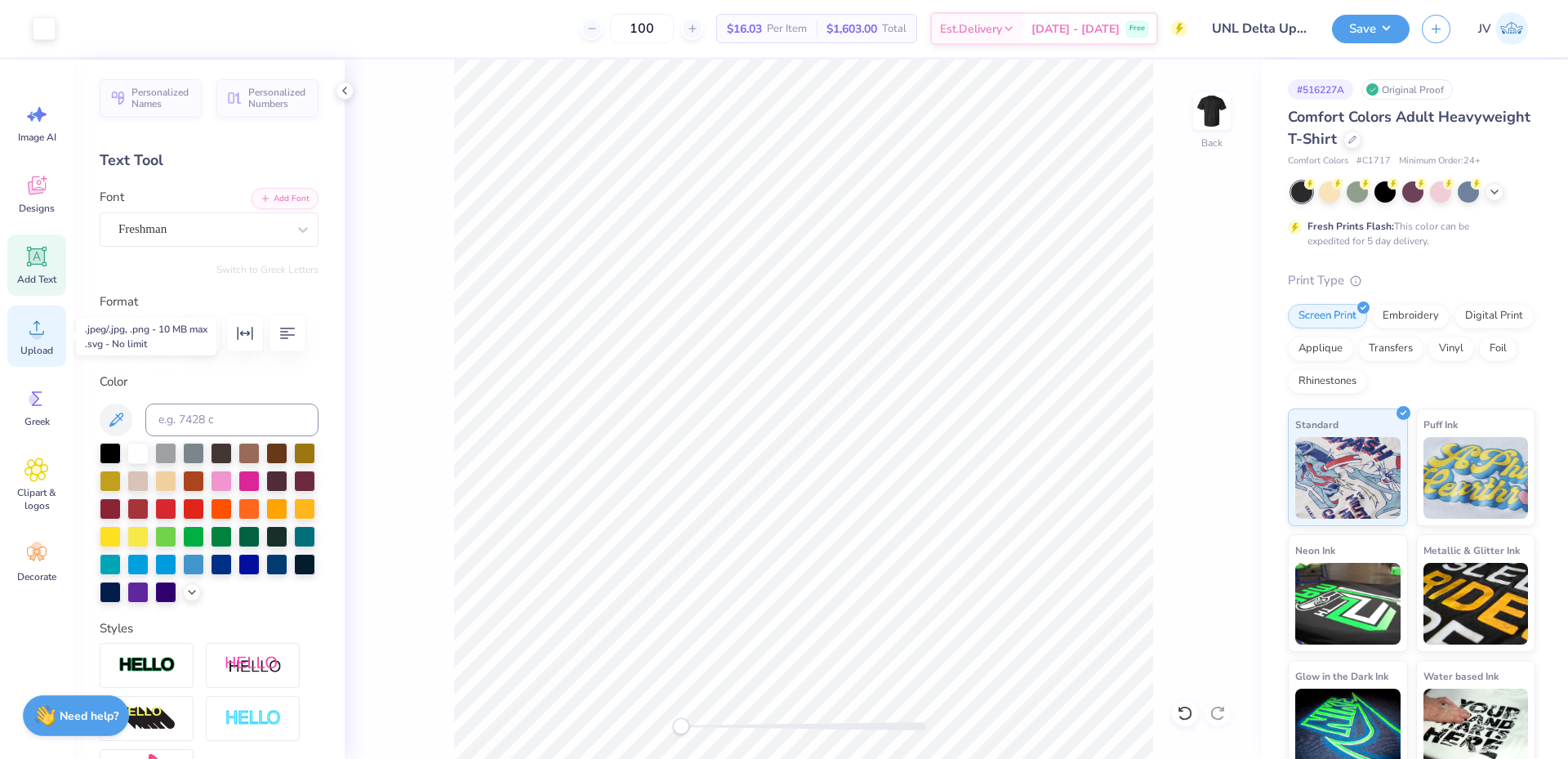
click at [46, 336] on icon at bounding box center [36, 327] width 24 height 24
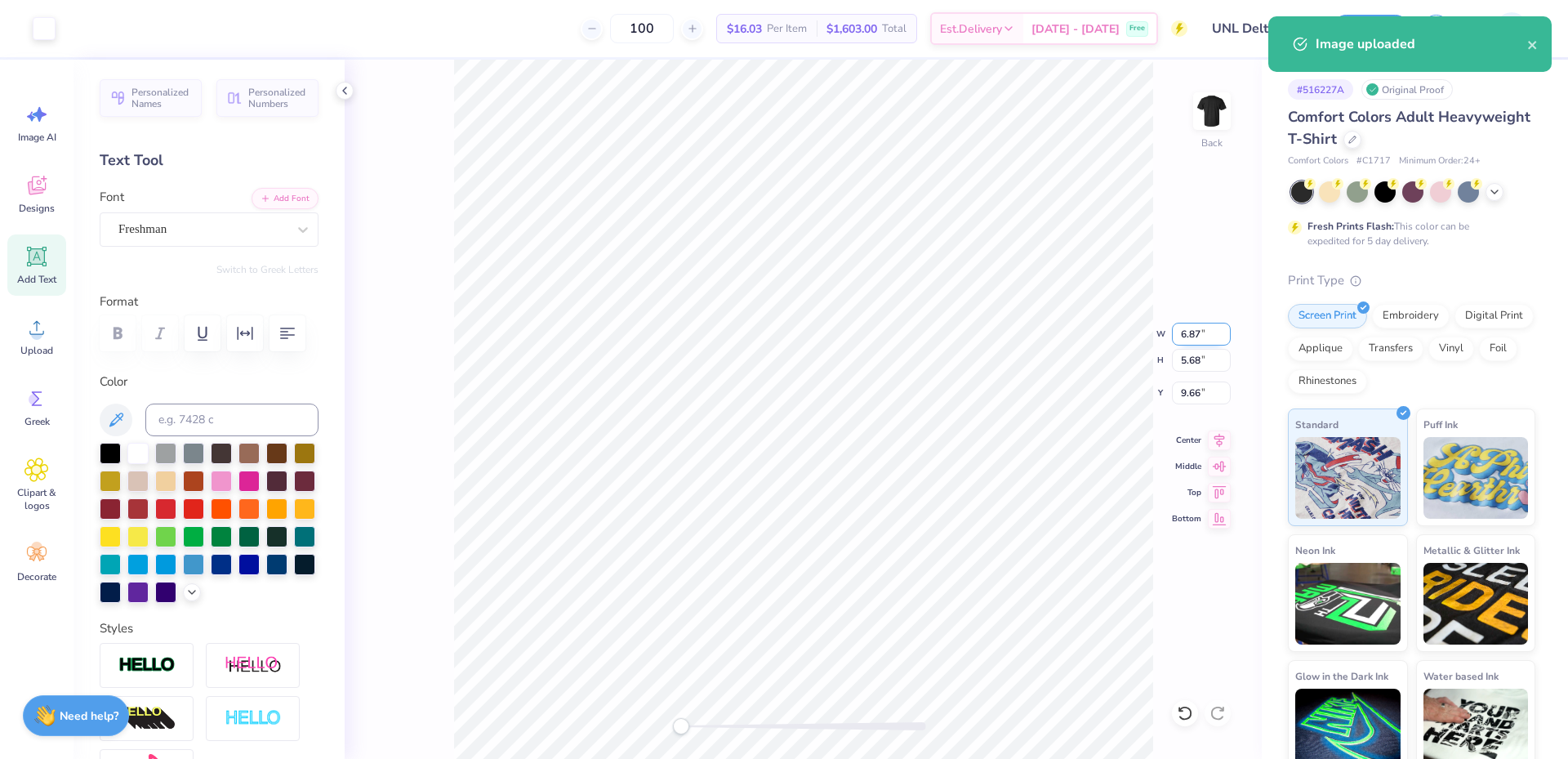
click at [1188, 344] on input "6.87" at bounding box center [1201, 333] width 58 height 22
type input "8"
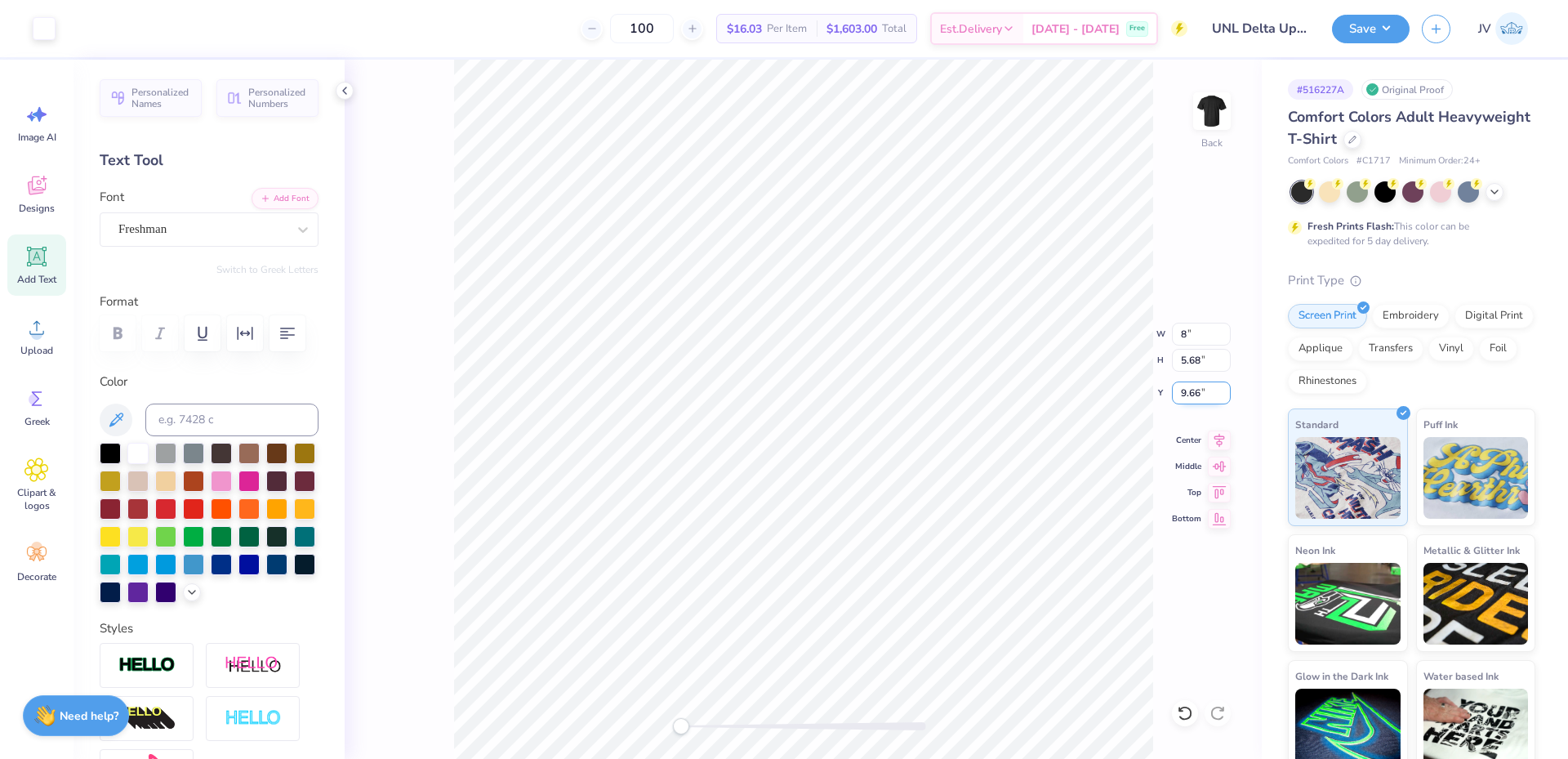
click at [1195, 401] on input "9.66" at bounding box center [1201, 393] width 58 height 22
type input "3"
type input "9.31"
type input "7.70"
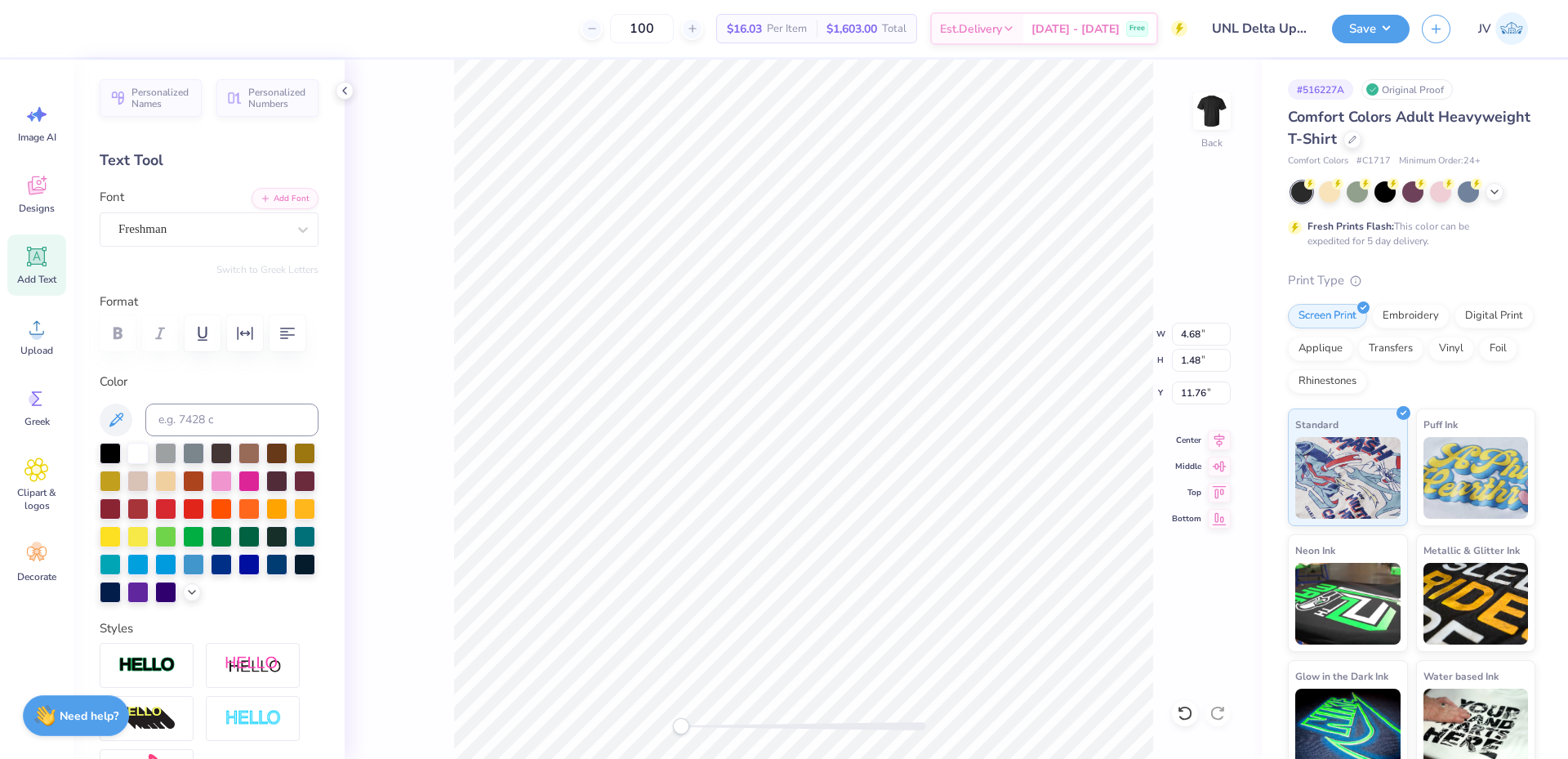
type input "3.00"
type input "8.00"
type input "6.61"
type input "3.54"
click at [255, 340] on button "button" at bounding box center [244, 333] width 36 height 36
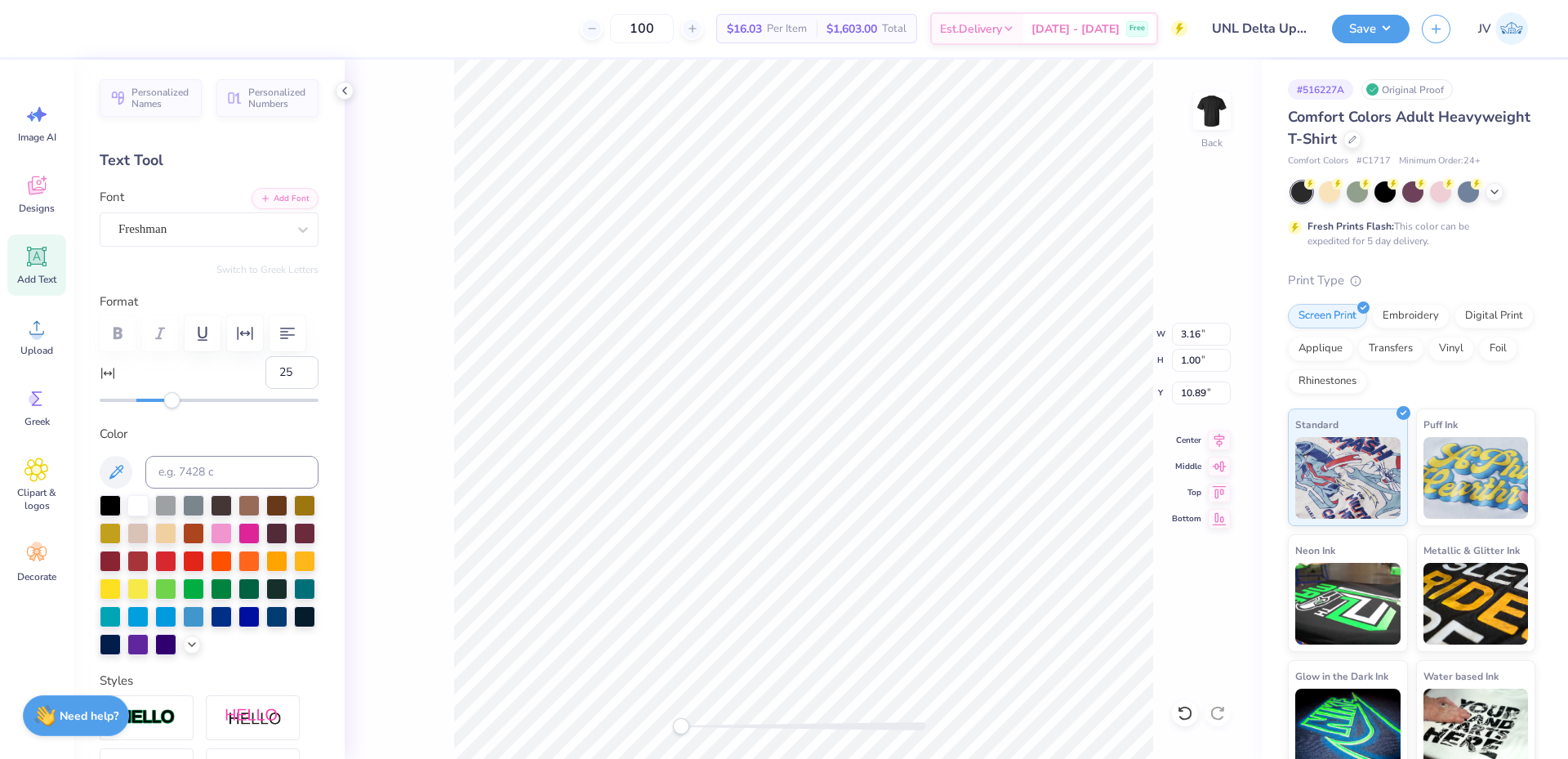
type input "26"
drag, startPoint x: 135, startPoint y: 402, endPoint x: 179, endPoint y: 402, distance: 44.0
click at [179, 402] on div "Accessibility label" at bounding box center [178, 400] width 17 height 17
type input "53"
drag, startPoint x: 179, startPoint y: 402, endPoint x: 225, endPoint y: 402, distance: 46.0
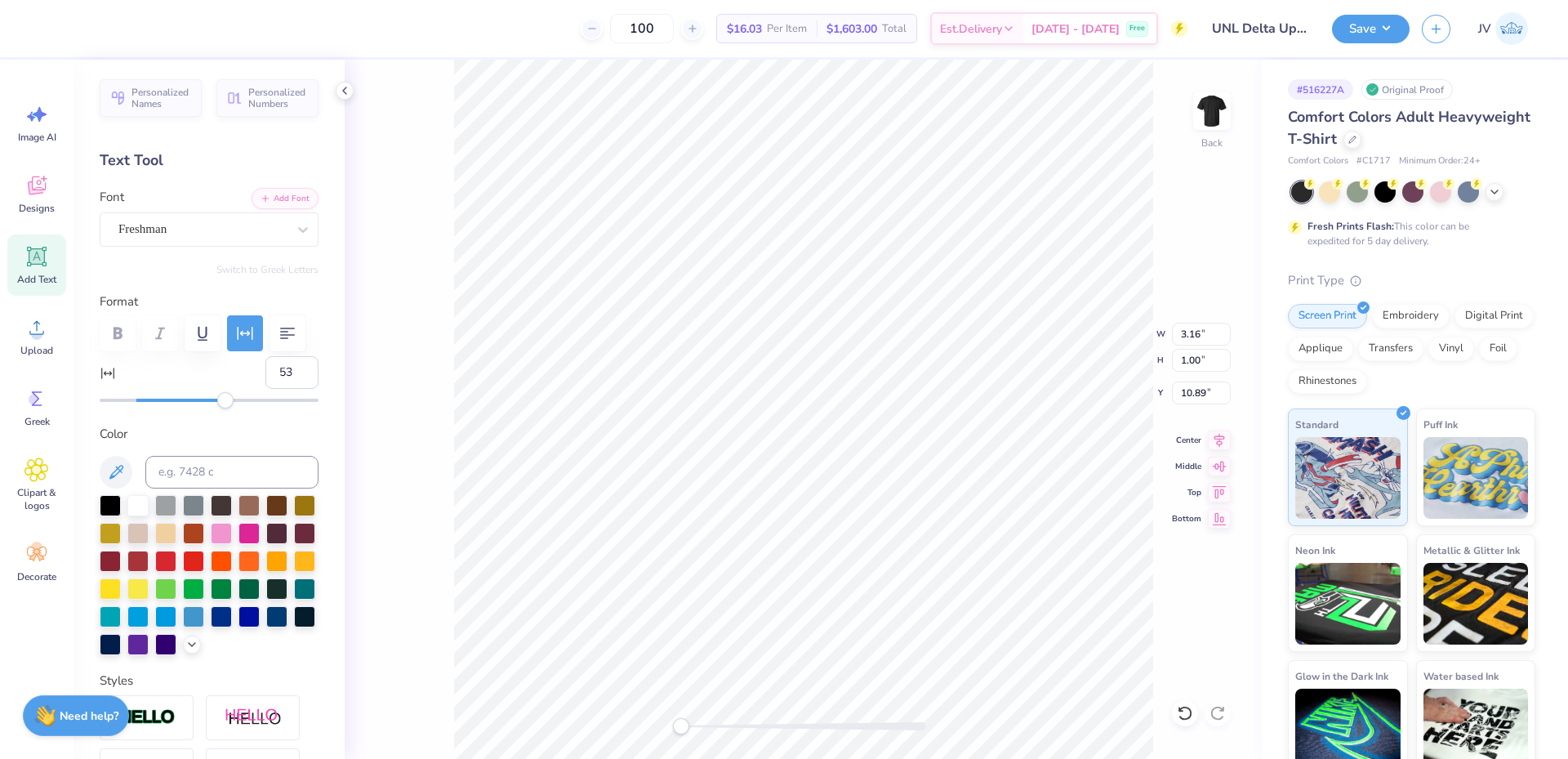
click at [225, 402] on div "Accessibility label" at bounding box center [225, 400] width 17 height 17
type input "79"
drag, startPoint x: 225, startPoint y: 402, endPoint x: 270, endPoint y: 405, distance: 45.1
click at [270, 405] on div "Accessibility label" at bounding box center [270, 400] width 17 height 17
type input "91"
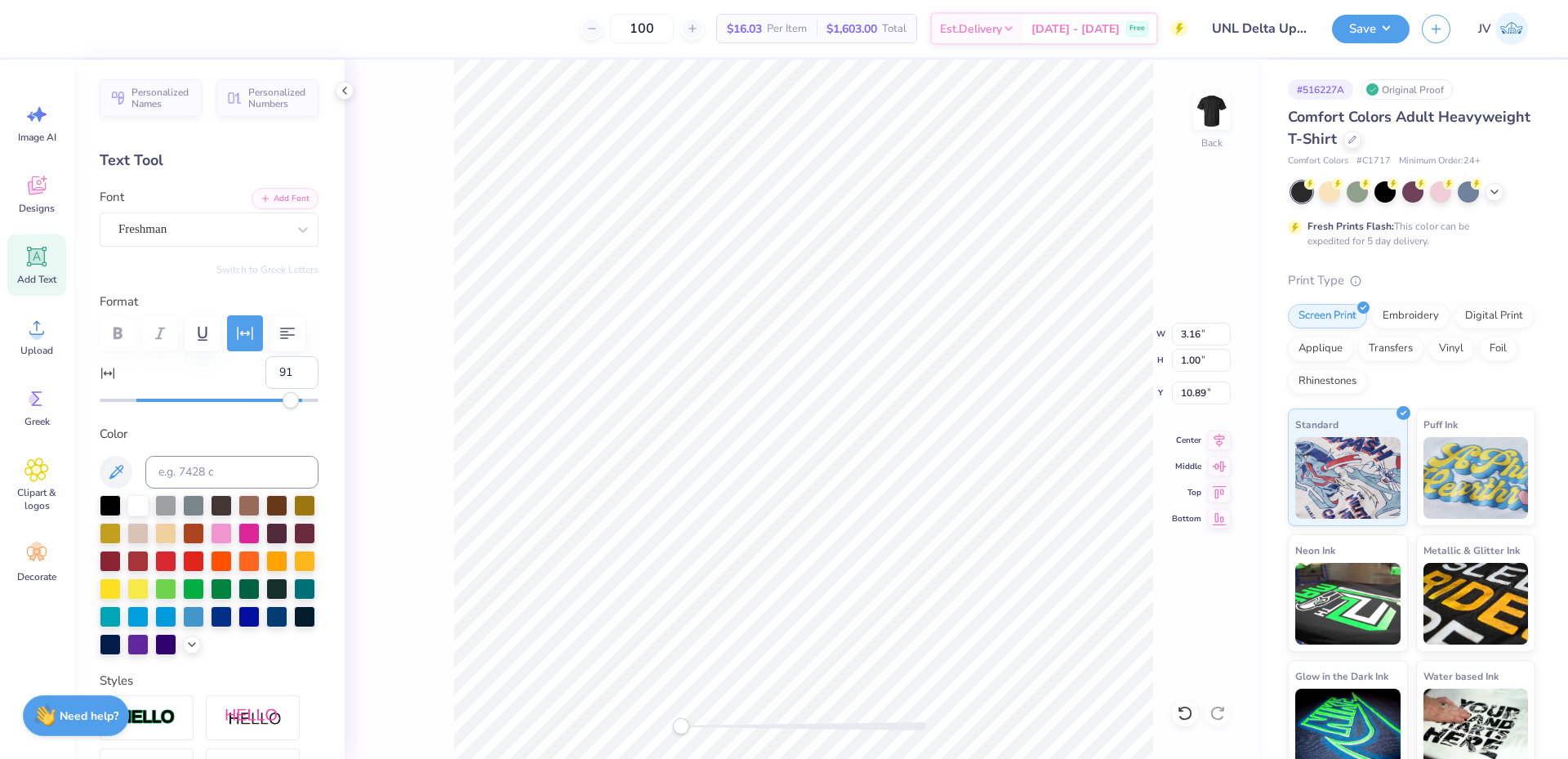
drag, startPoint x: 274, startPoint y: 398, endPoint x: 291, endPoint y: 399, distance: 17.0
click at [291, 399] on div "Accessibility label" at bounding box center [290, 400] width 17 height 17
type input "100"
drag, startPoint x: 291, startPoint y: 399, endPoint x: 306, endPoint y: 400, distance: 15.0
click at [306, 400] on div "Accessibility label" at bounding box center [306, 400] width 17 height 17
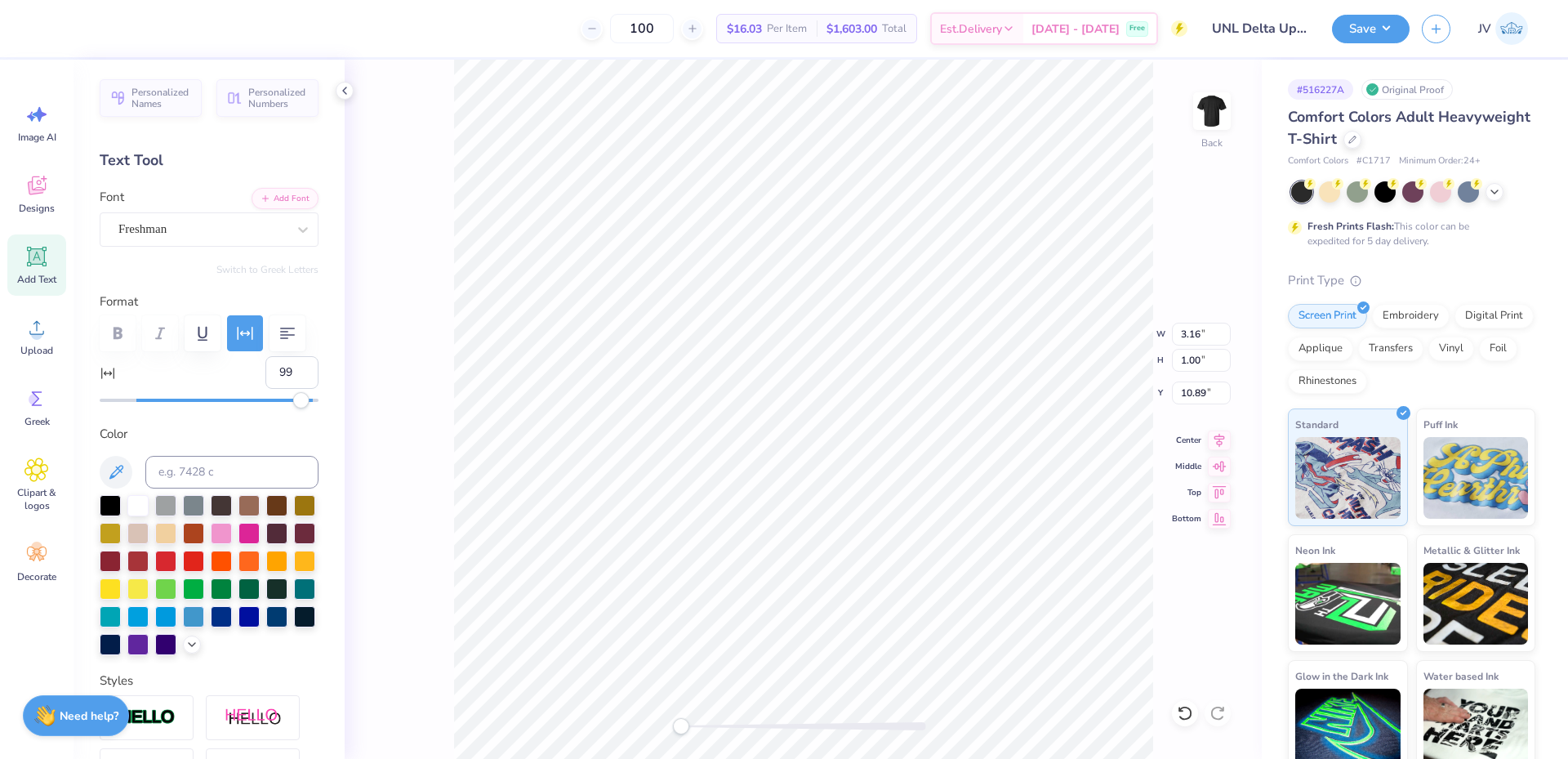
type input "100"
drag, startPoint x: 301, startPoint y: 399, endPoint x: 345, endPoint y: 402, distance: 44.1
click at [345, 402] on div "100 $16.03 Per Item $1,603.00 Total Est. Delivery [DATE] - [DATE] Free Design T…" at bounding box center [784, 379] width 1568 height 759
click at [1221, 434] on icon at bounding box center [1219, 437] width 11 height 14
click at [1192, 339] on input "8.00" at bounding box center [1201, 333] width 58 height 22
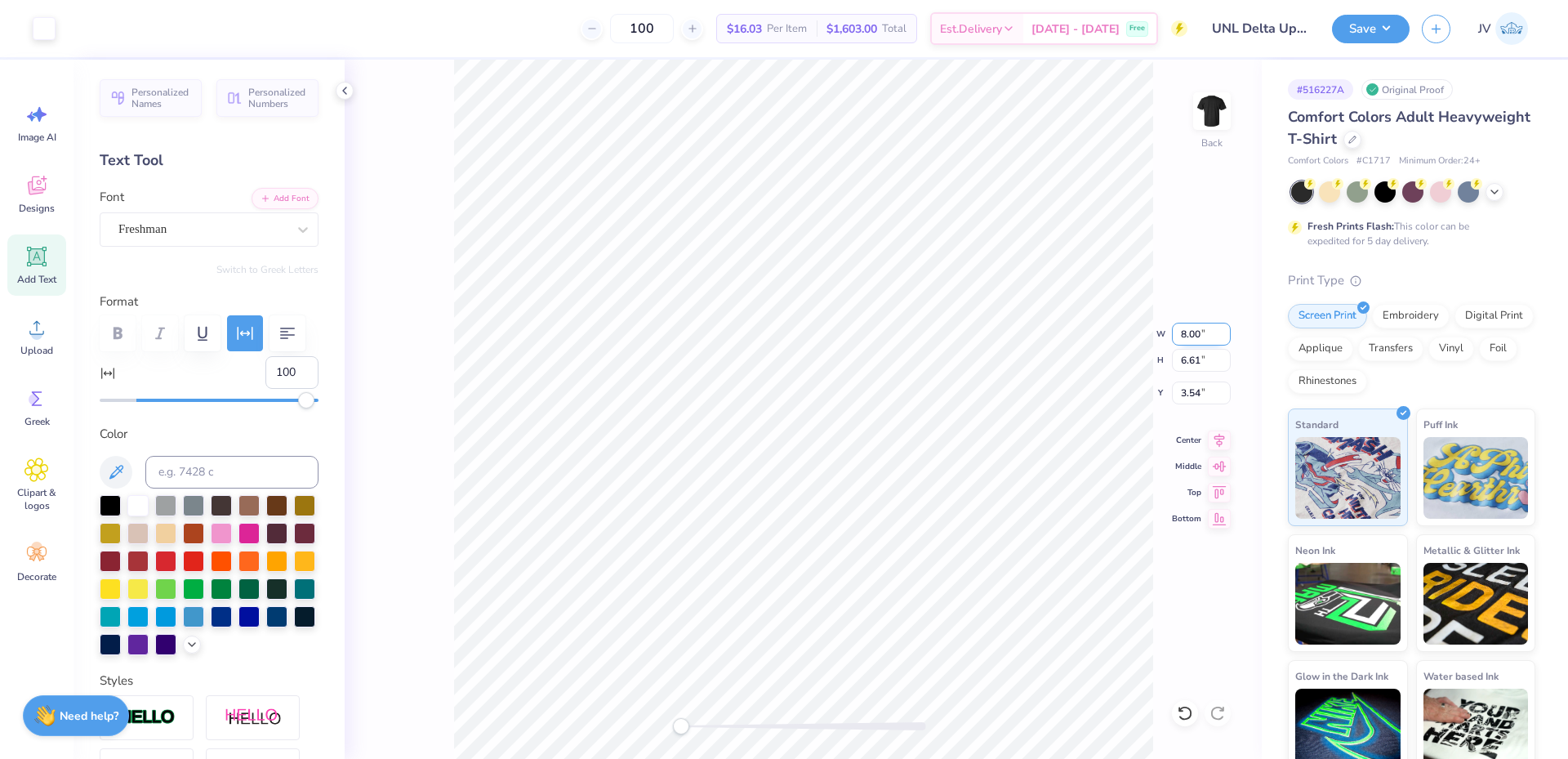
click at [1192, 339] on input "8.00" at bounding box center [1201, 333] width 58 height 22
type input "8.00"
type input "6.61"
type input "3.54"
click at [1188, 337] on input "8.00" at bounding box center [1201, 333] width 58 height 22
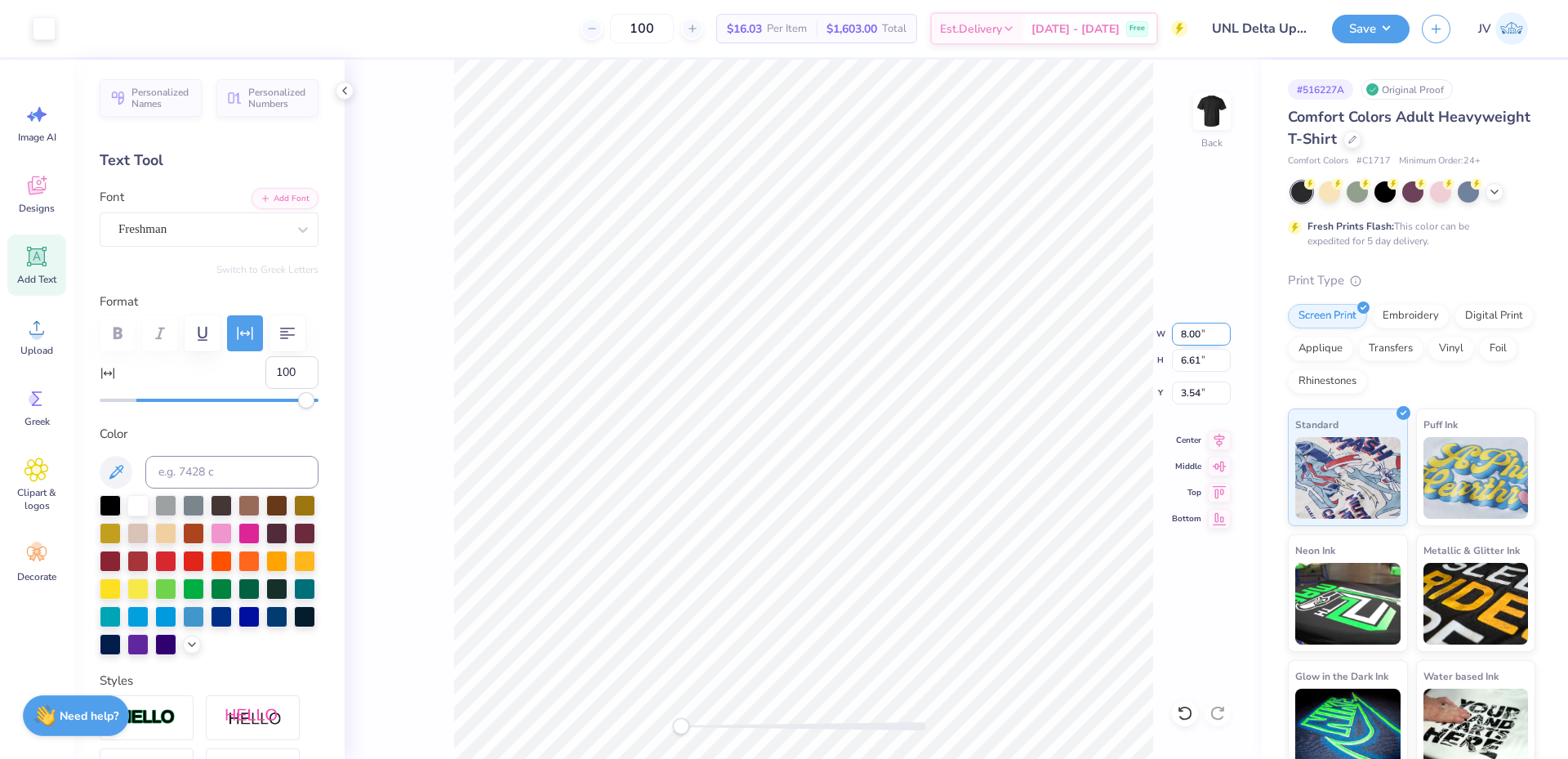
click at [1188, 337] on input "8.00" at bounding box center [1201, 333] width 58 height 22
type input "7.5"
click at [791, 568] on li "Group" at bounding box center [813, 570] width 129 height 32
click at [1189, 357] on input "7.64" at bounding box center [1201, 360] width 58 height 22
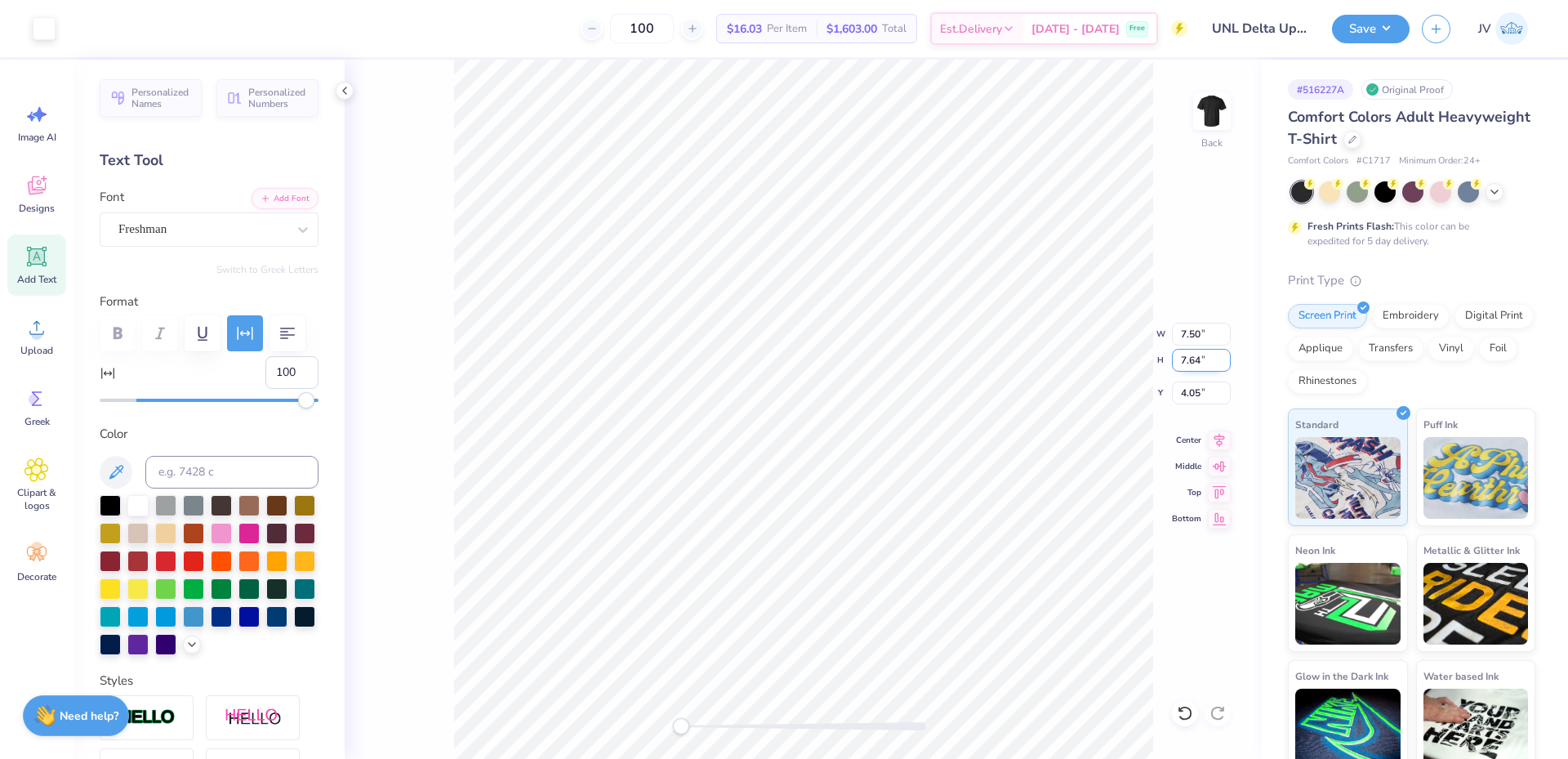
click at [1189, 357] on input "7.64" at bounding box center [1201, 360] width 58 height 22
type input "3.5"
click at [1194, 395] on input "4.05" at bounding box center [1201, 393] width 58 height 22
click at [1192, 361] on input "1.60" at bounding box center [1201, 360] width 58 height 22
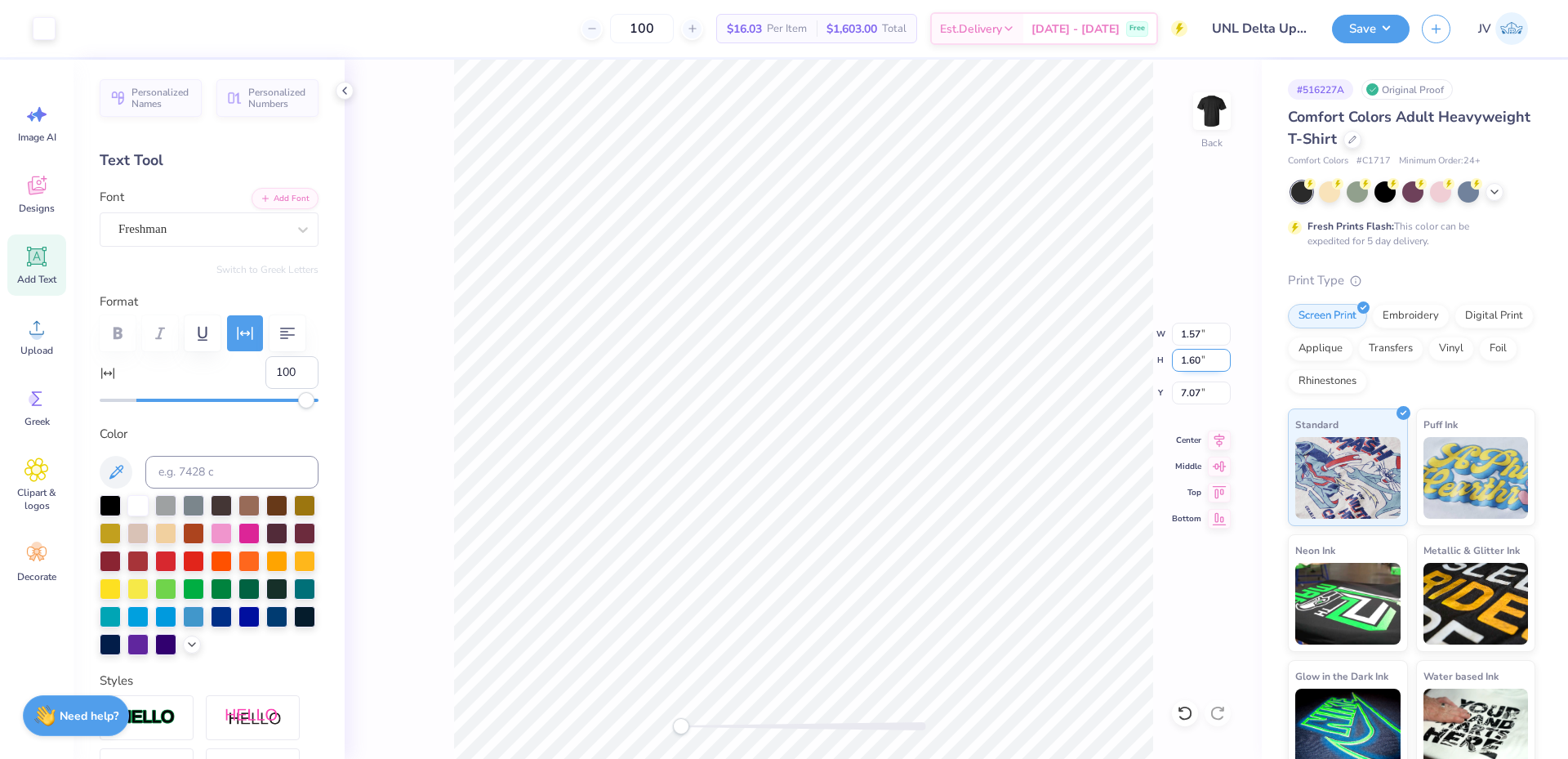
click at [1192, 361] on input "1.60" at bounding box center [1201, 360] width 58 height 22
type input "3.5"
click at [1191, 368] on input "7.64" at bounding box center [1201, 360] width 58 height 22
type input "3.5"
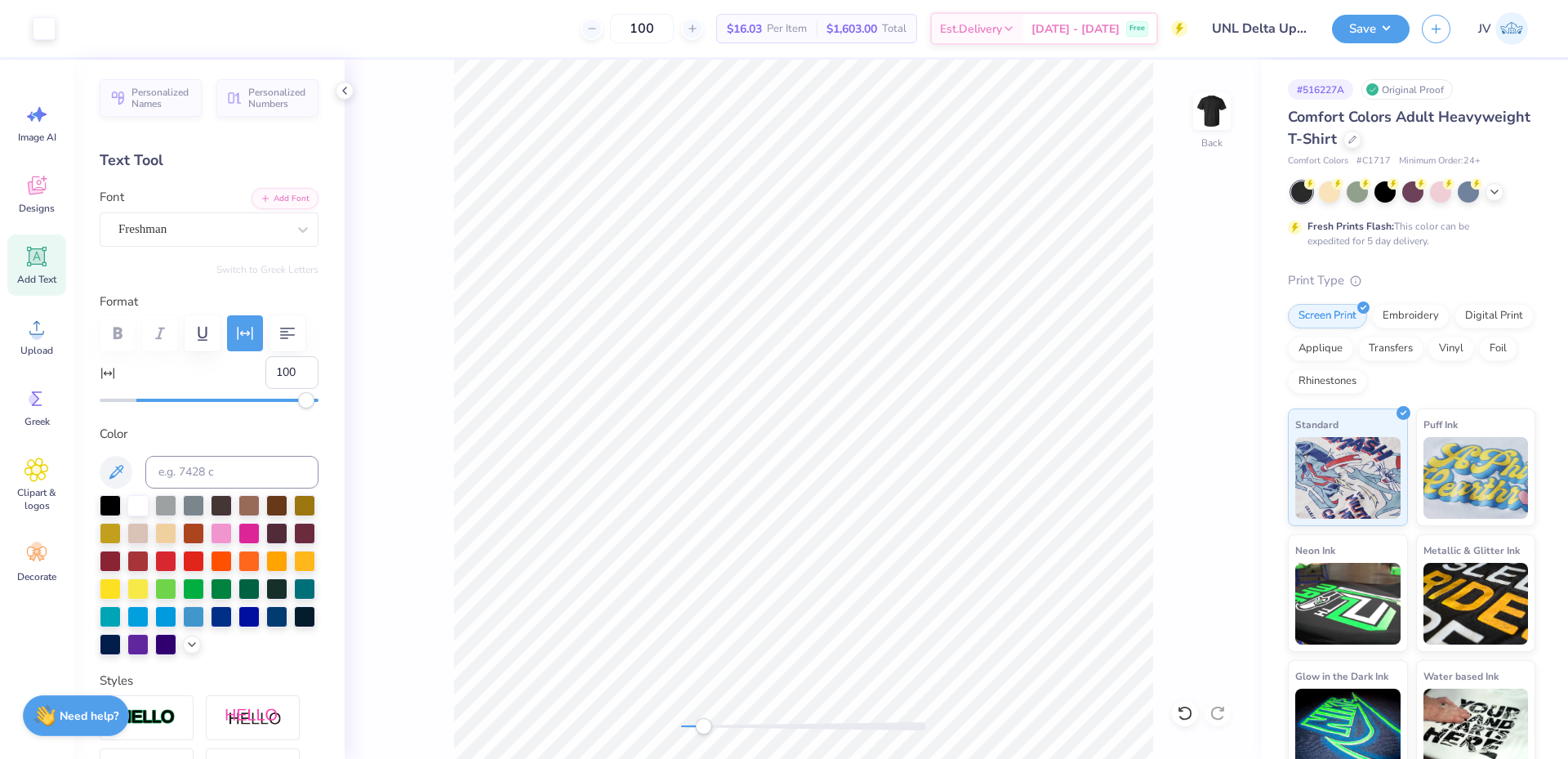
drag, startPoint x: 684, startPoint y: 730, endPoint x: 703, endPoint y: 731, distance: 19.0
click at [703, 731] on div "Accessibility label" at bounding box center [703, 726] width 17 height 17
click at [1188, 373] on div "Back W 1.57 1.57 " H 1.60 1.60 " Y 7.07 7.07 " Center Middle Top Bottom" at bounding box center [803, 409] width 917 height 700
click at [1188, 362] on div "Back W 1.57 H 1.60 Y 7.07 Center Middle Top Bottom" at bounding box center [803, 409] width 917 height 700
click at [1188, 362] on div "Back" at bounding box center [803, 409] width 917 height 700
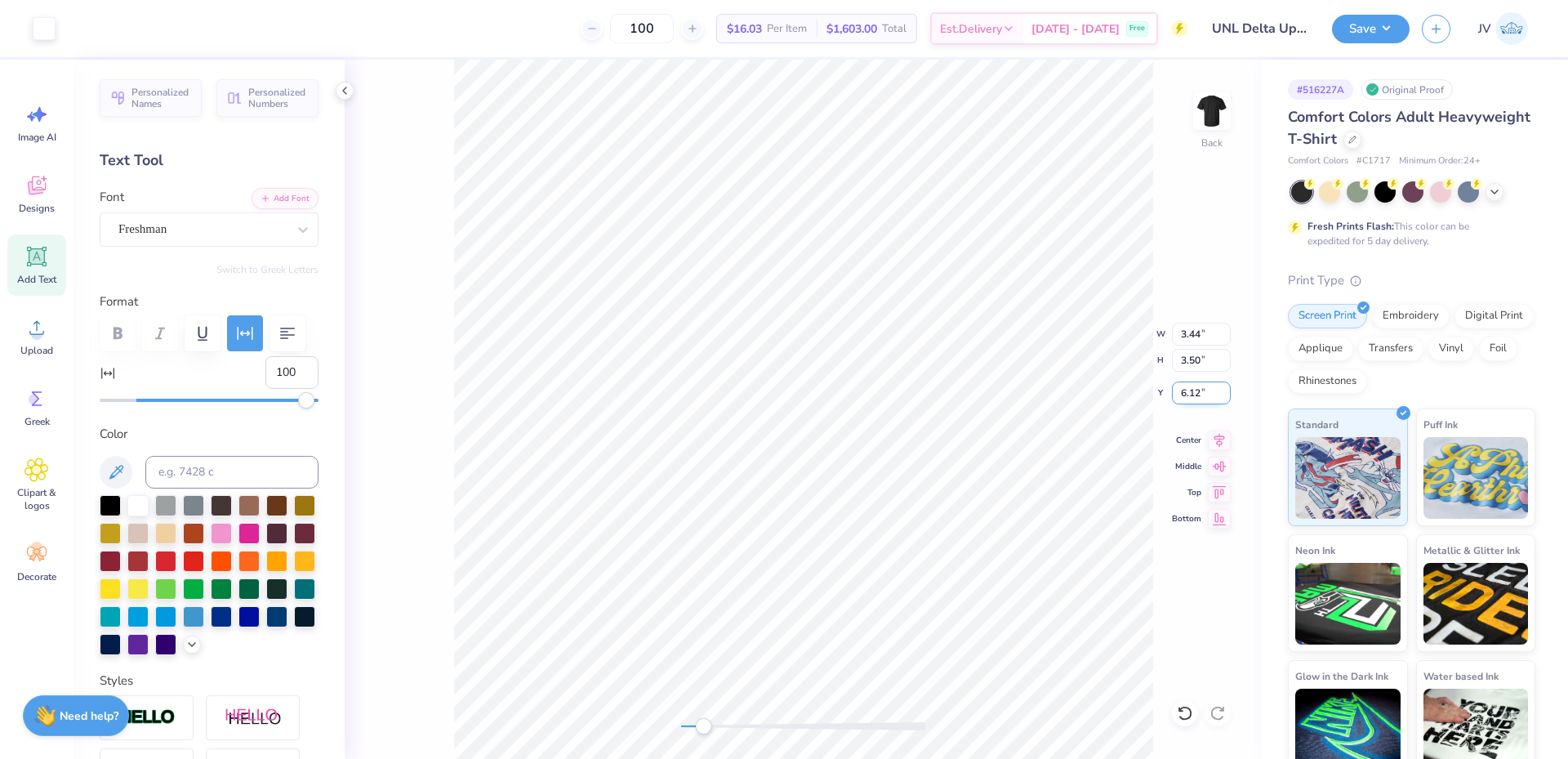
click at [1192, 391] on input "6.12" at bounding box center [1201, 393] width 58 height 22
type input "3"
drag, startPoint x: 706, startPoint y: 727, endPoint x: 676, endPoint y: 732, distance: 30.4
click at [676, 732] on div "Accessibility label" at bounding box center [681, 726] width 17 height 17
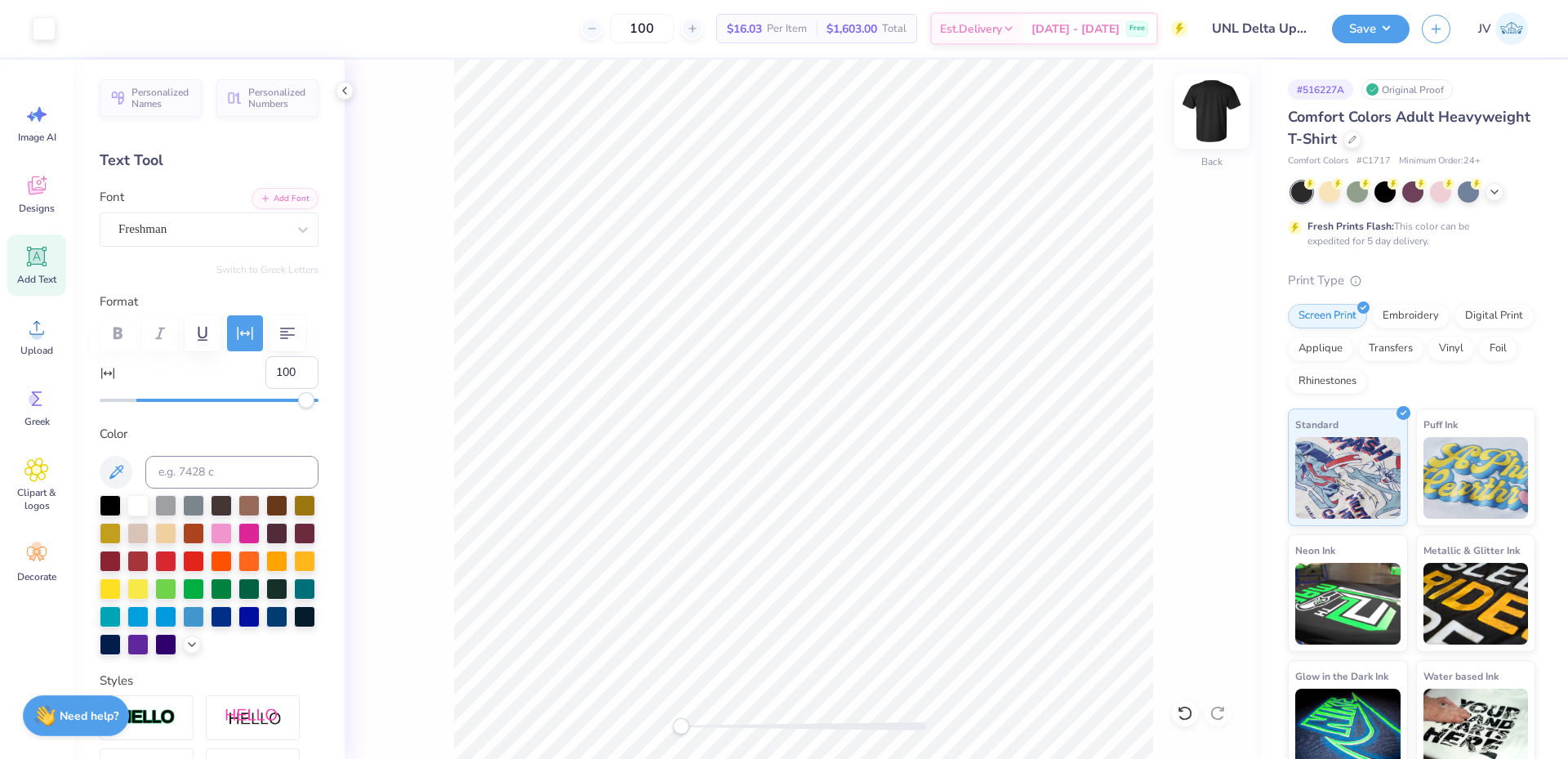
click at [1208, 114] on img at bounding box center [1212, 111] width 65 height 65
